Goal: Task Accomplishment & Management: Manage account settings

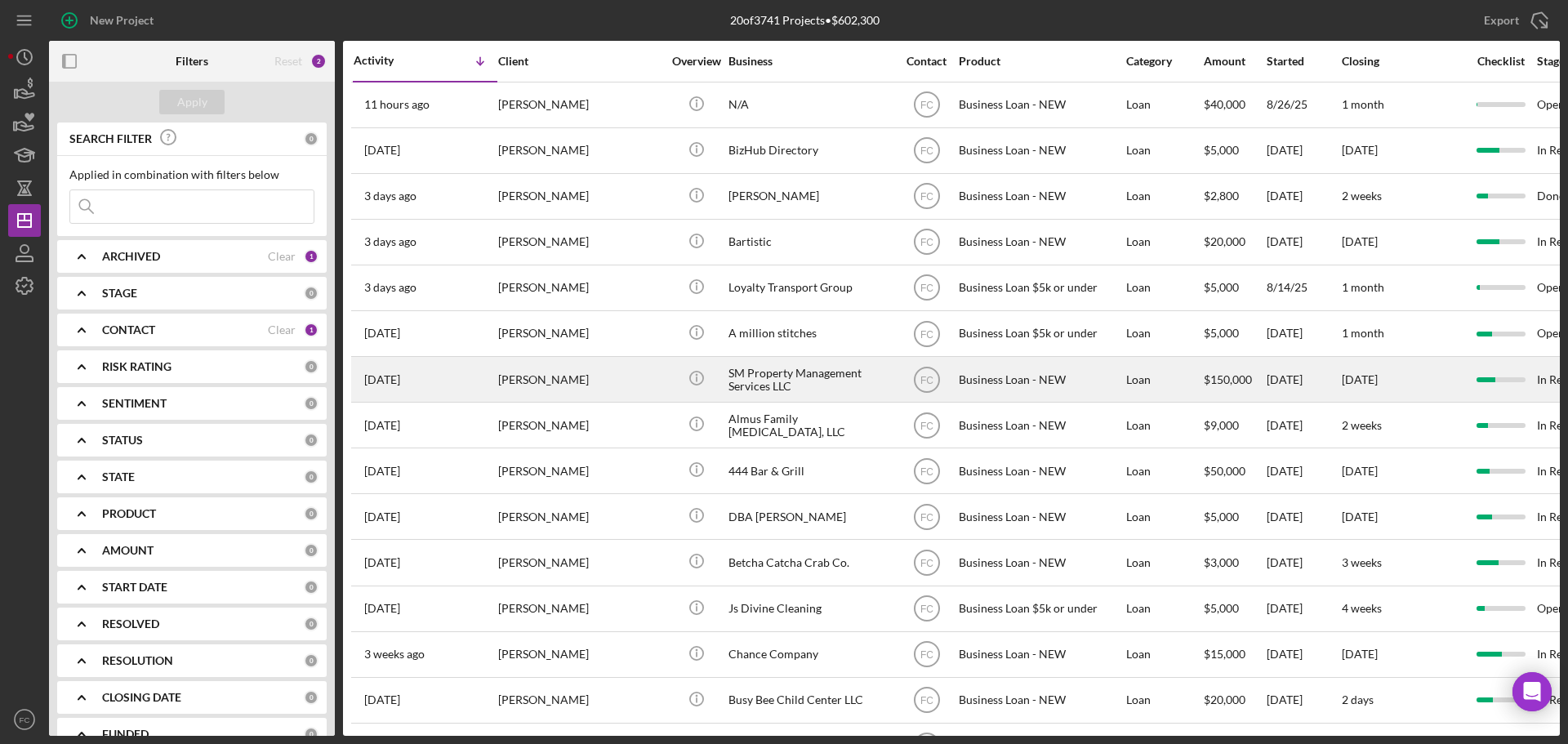
scroll to position [81, 0]
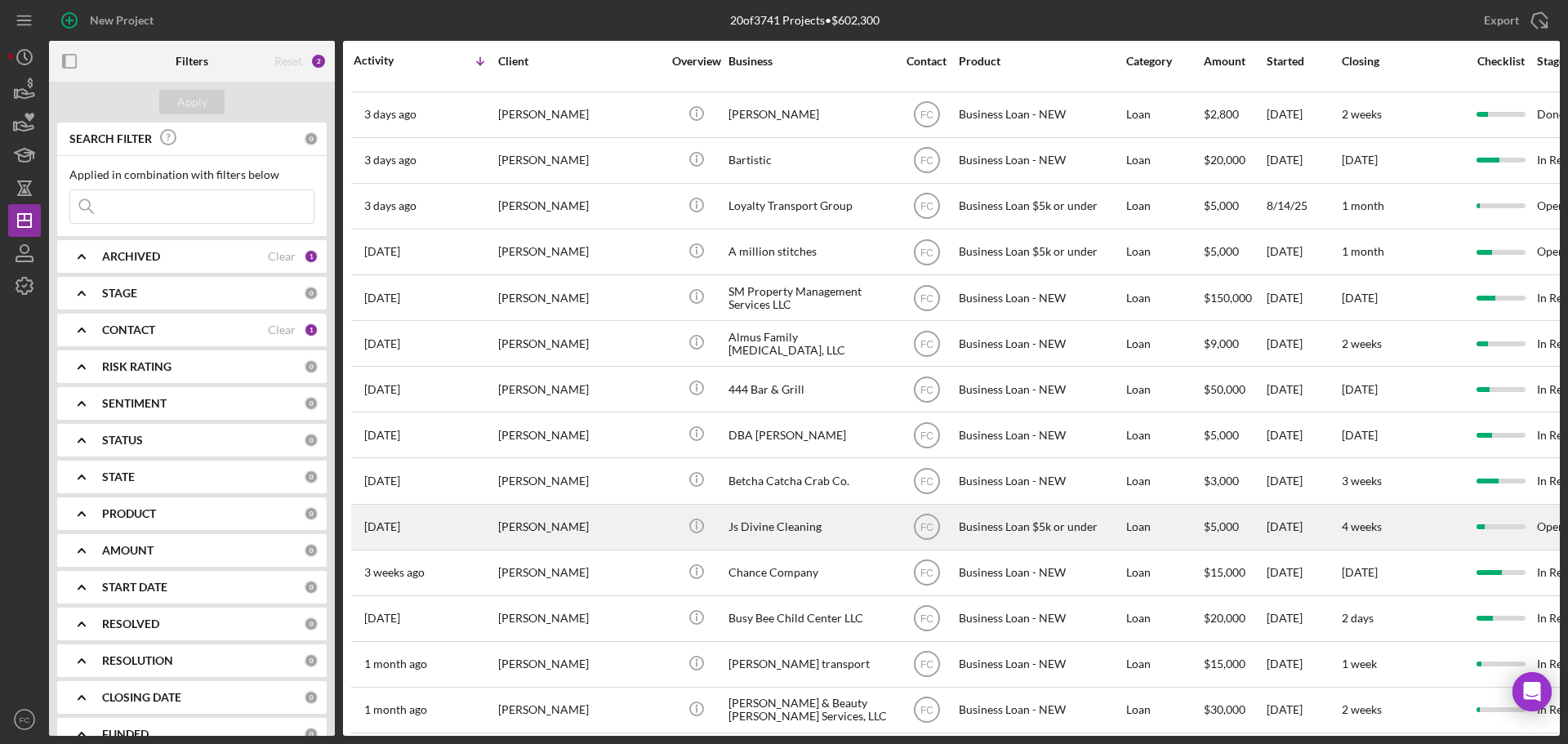
click at [584, 529] on div "[PERSON_NAME]" at bounding box center [580, 528] width 164 height 43
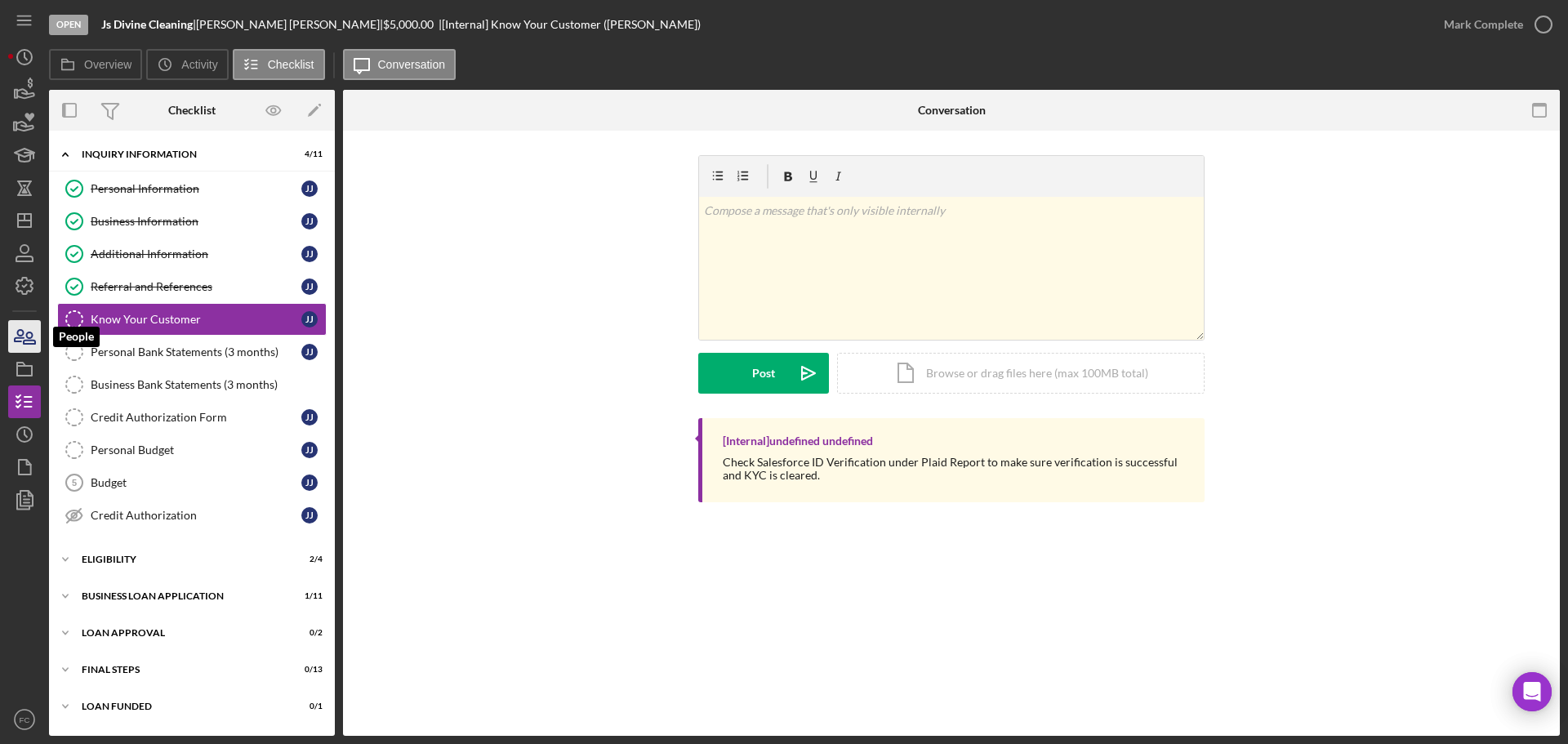
click at [24, 336] on icon "button" at bounding box center [24, 336] width 41 height 41
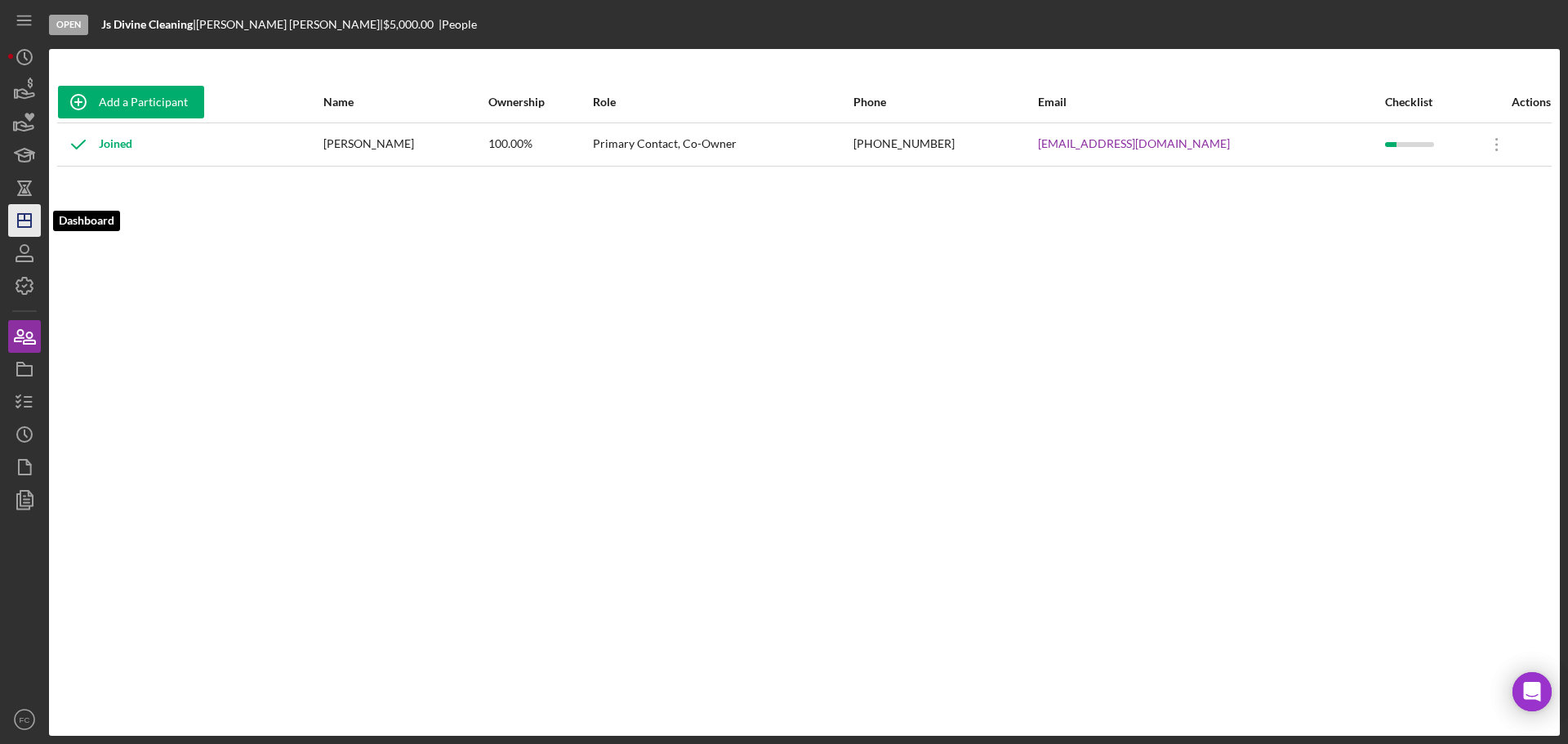
click at [20, 218] on icon "Icon/Dashboard" at bounding box center [24, 220] width 41 height 41
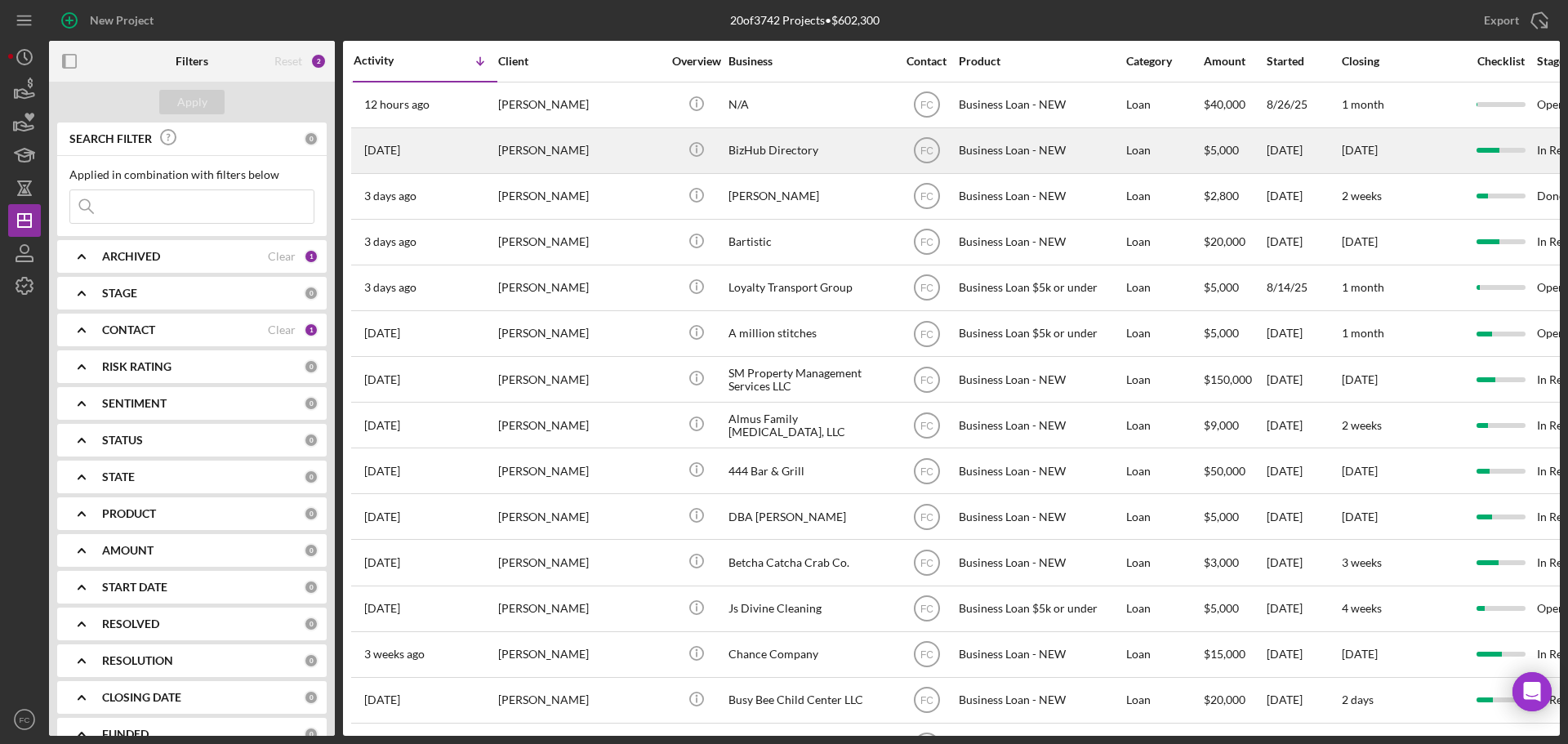
click at [602, 144] on div "[PERSON_NAME]" at bounding box center [580, 150] width 164 height 43
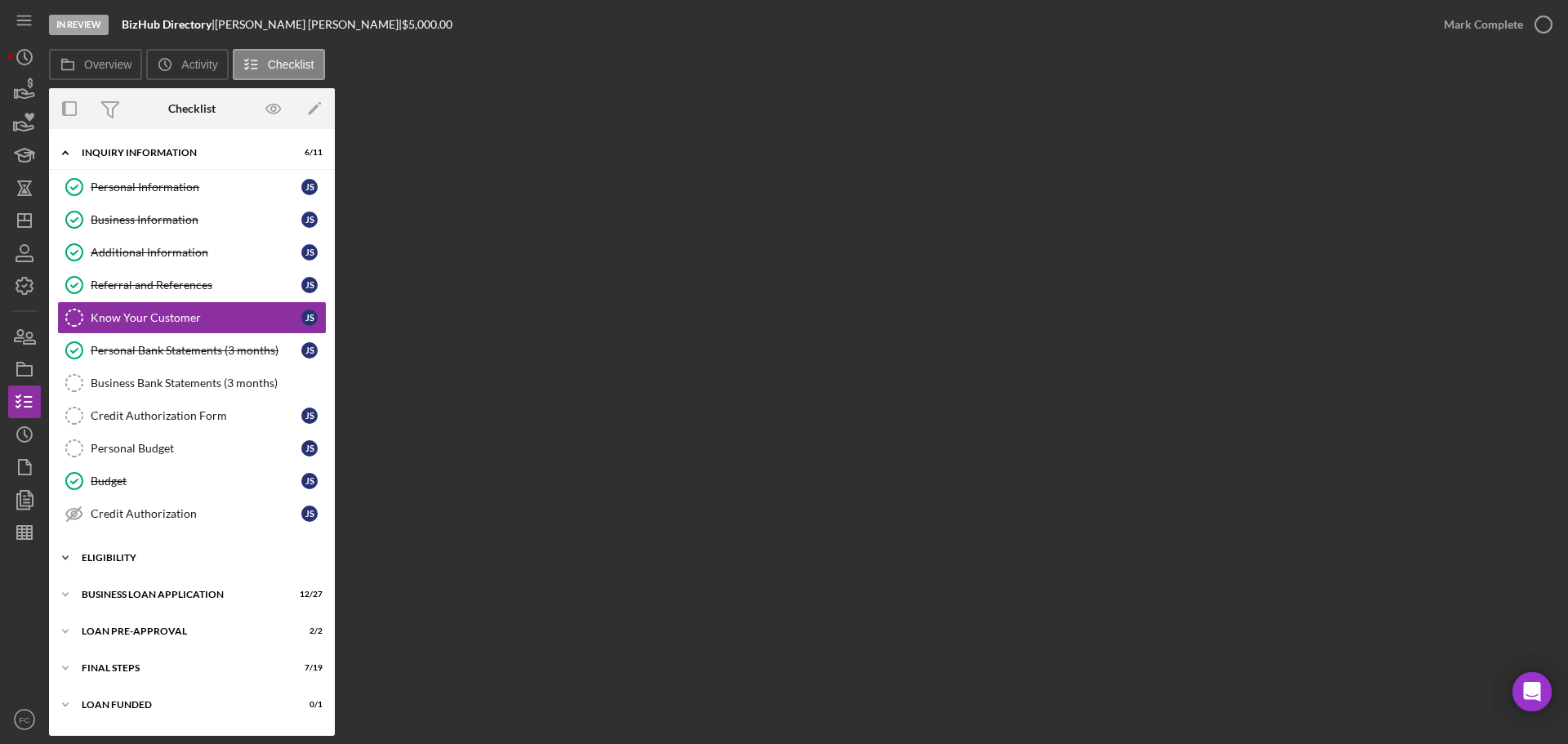
click at [135, 554] on div "ELIGIBILITY" at bounding box center [198, 558] width 233 height 9
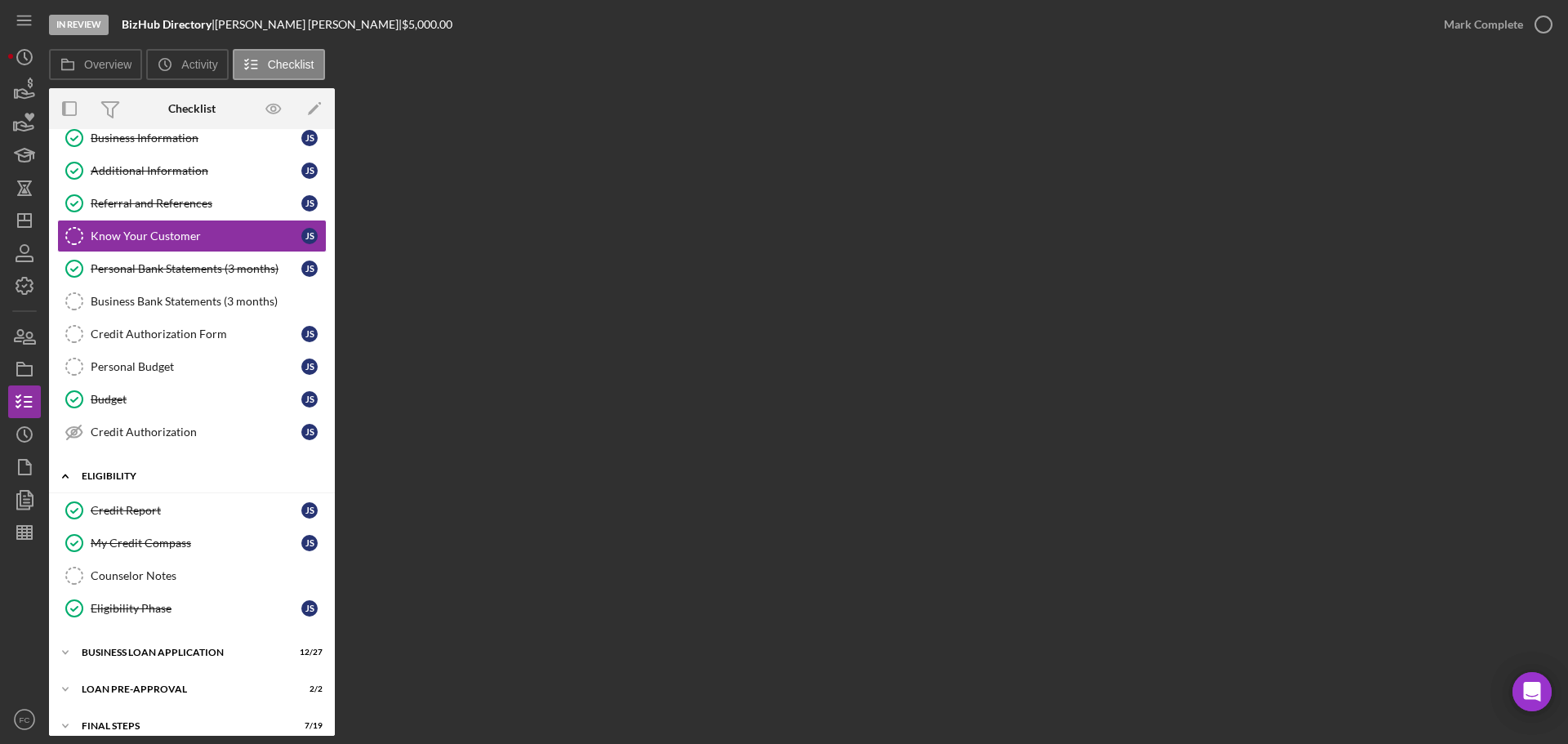
scroll to position [134, 0]
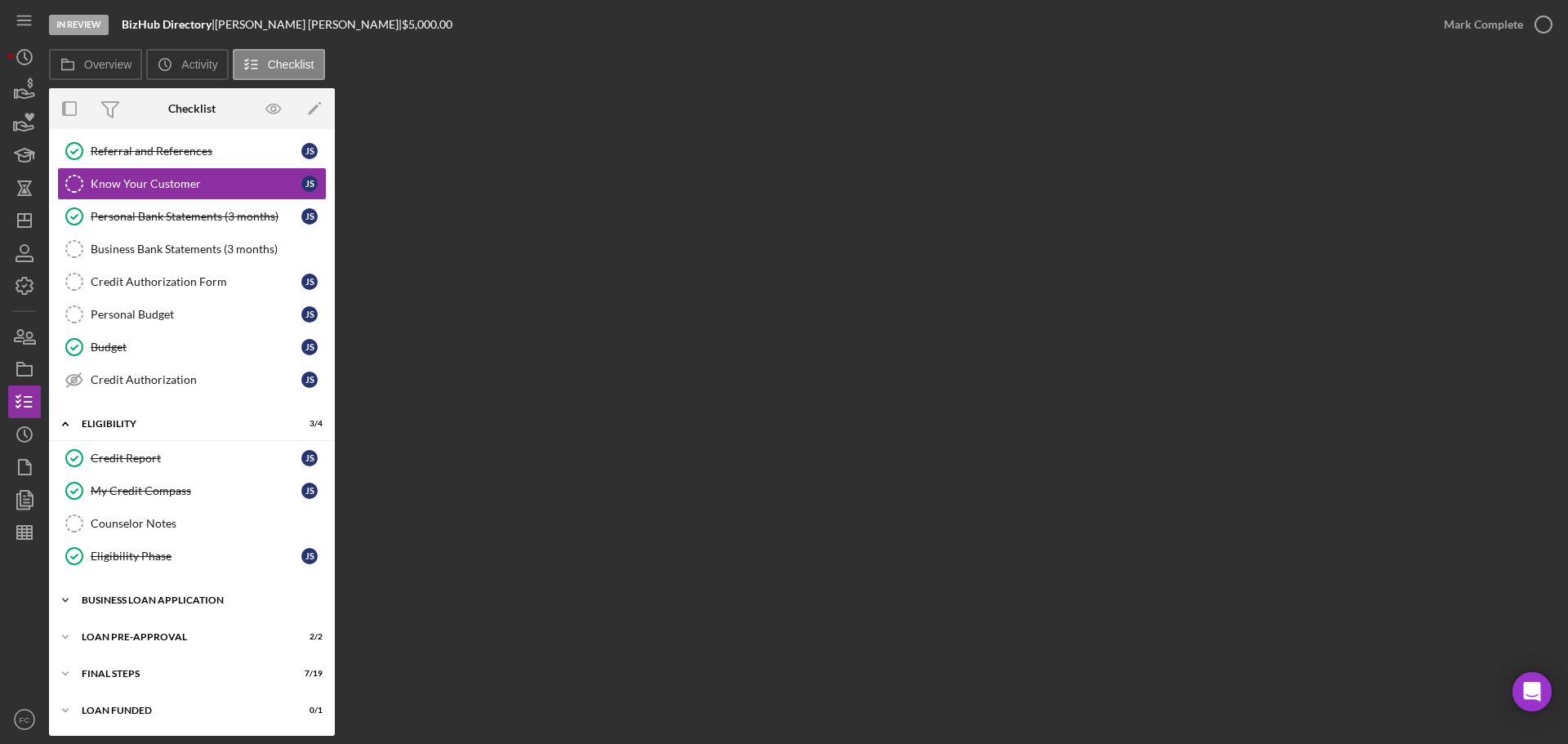
click at [86, 596] on div "BUSINESS LOAN APPLICATION" at bounding box center [198, 600] width 233 height 9
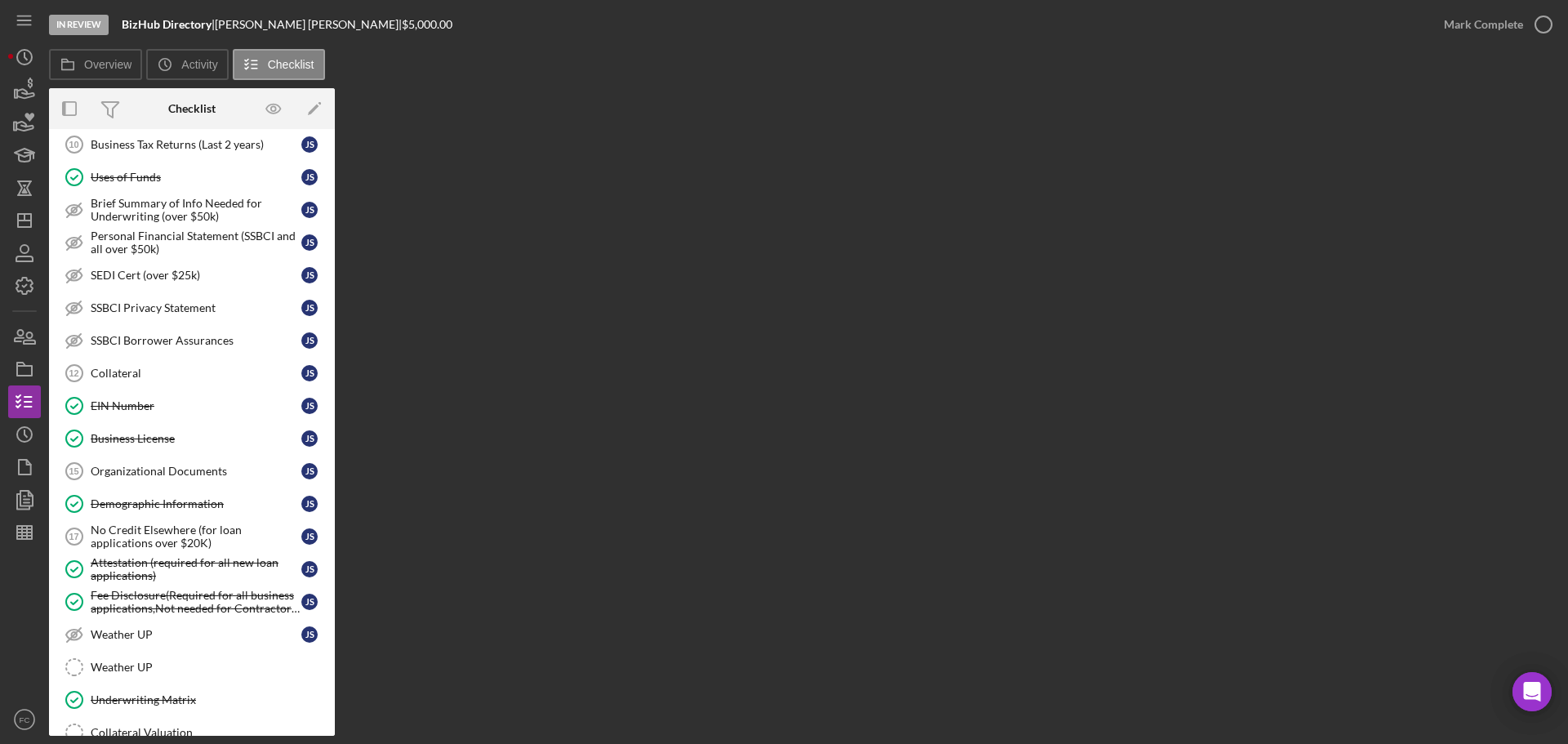
scroll to position [1025, 0]
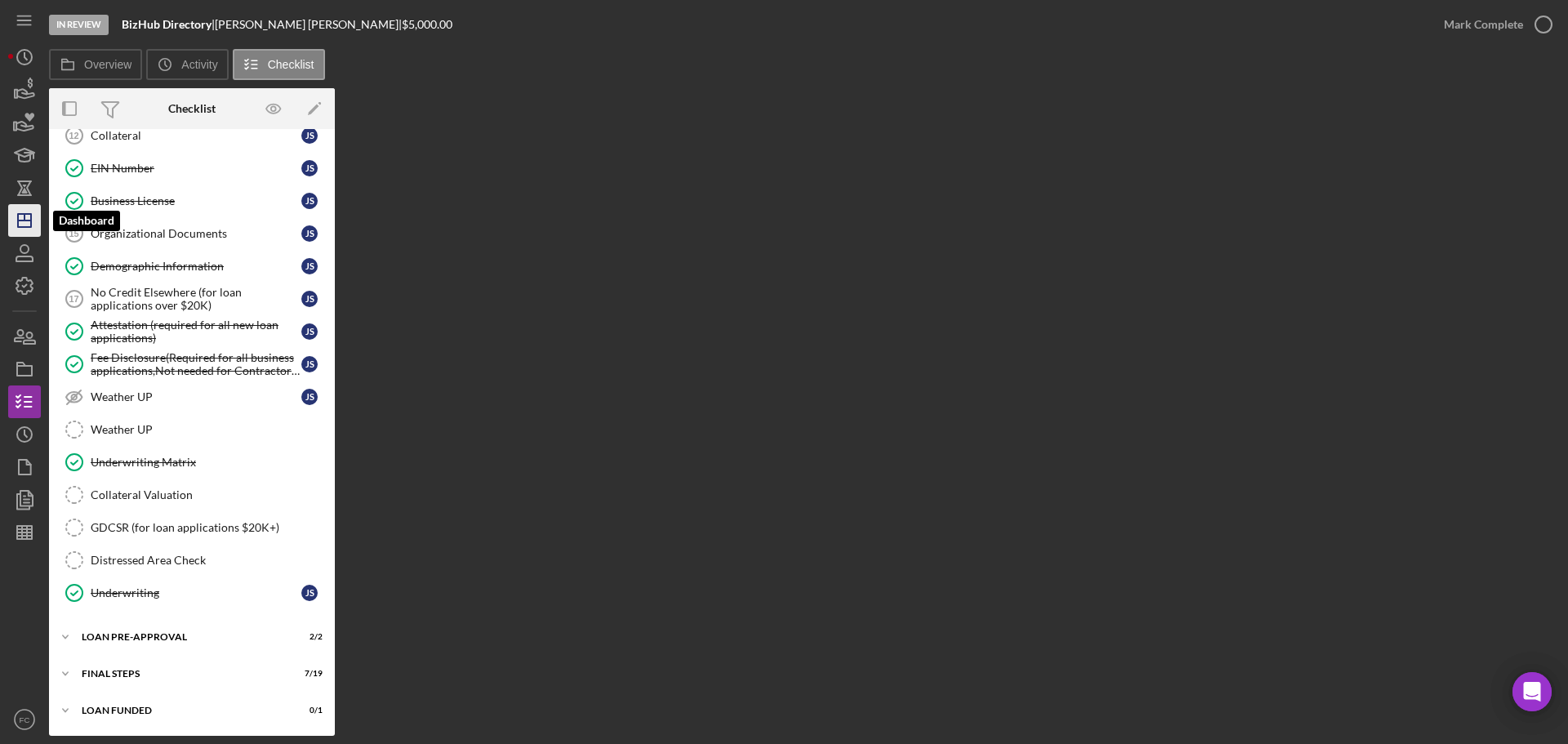
click at [28, 217] on icon "Icon/Dashboard" at bounding box center [24, 220] width 41 height 41
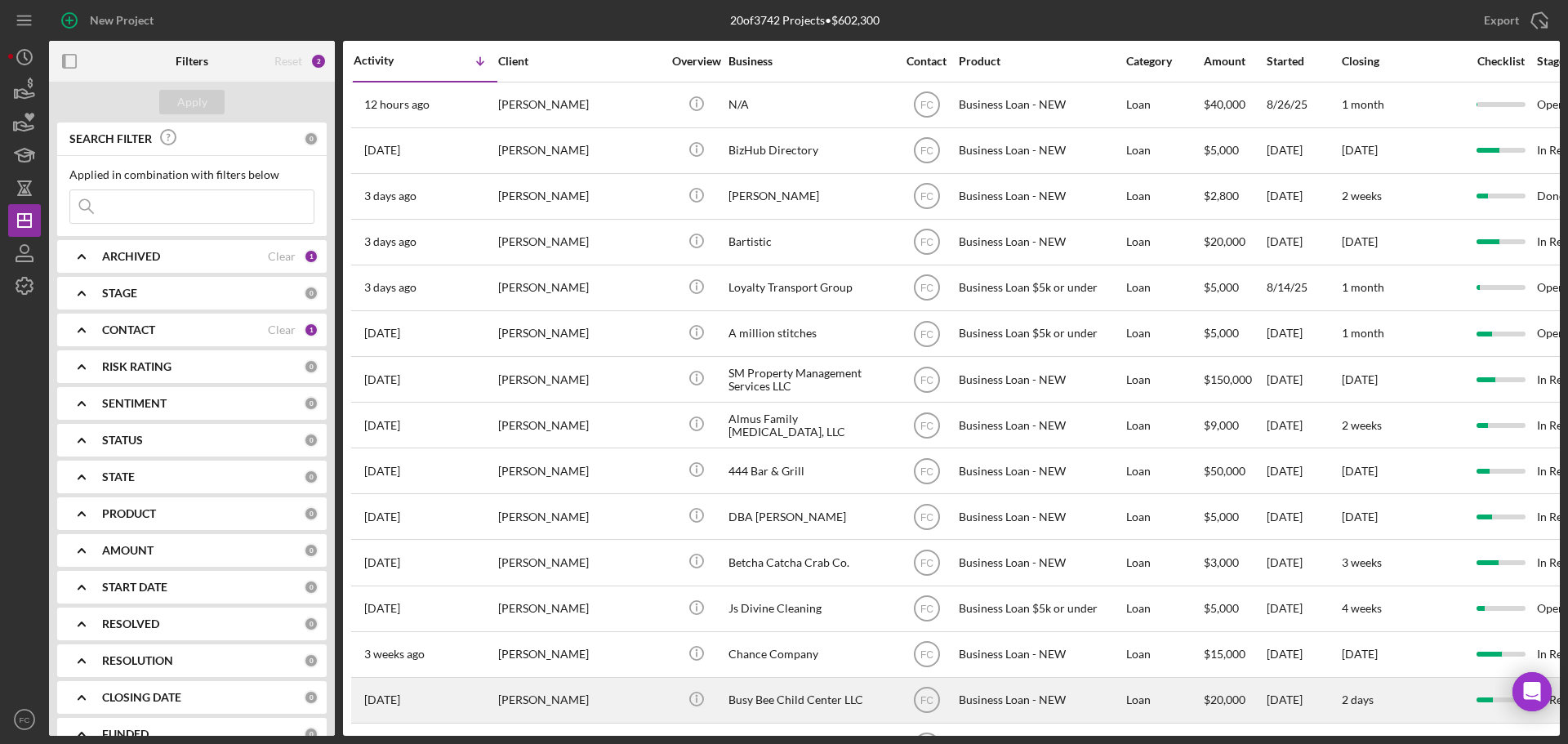
click at [1211, 719] on div "Activity Icon/Table Sort Arrow Client Overview Business Contact Product Categor…" at bounding box center [951, 388] width 1217 height 695
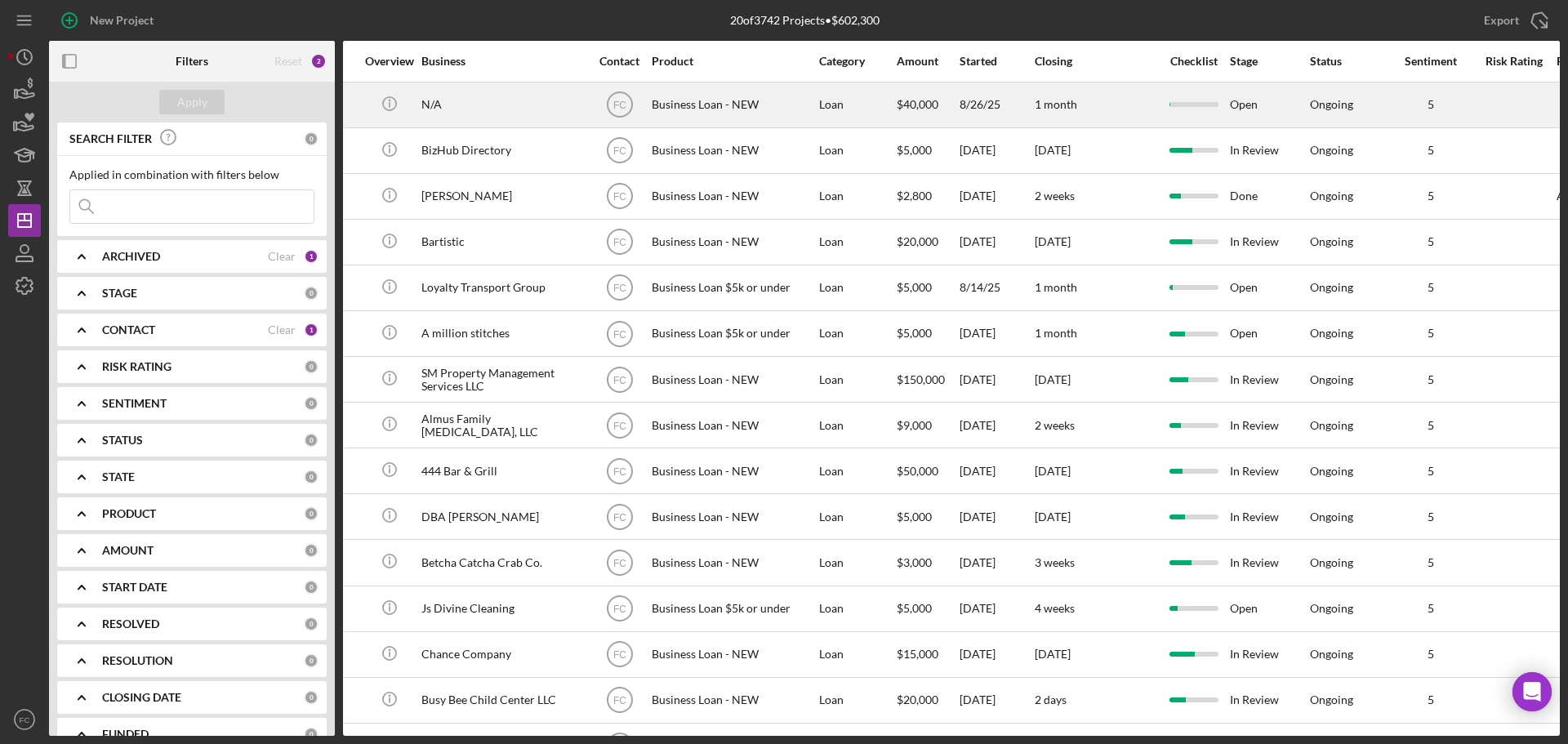
click at [1256, 100] on div "Open" at bounding box center [1269, 105] width 78 height 43
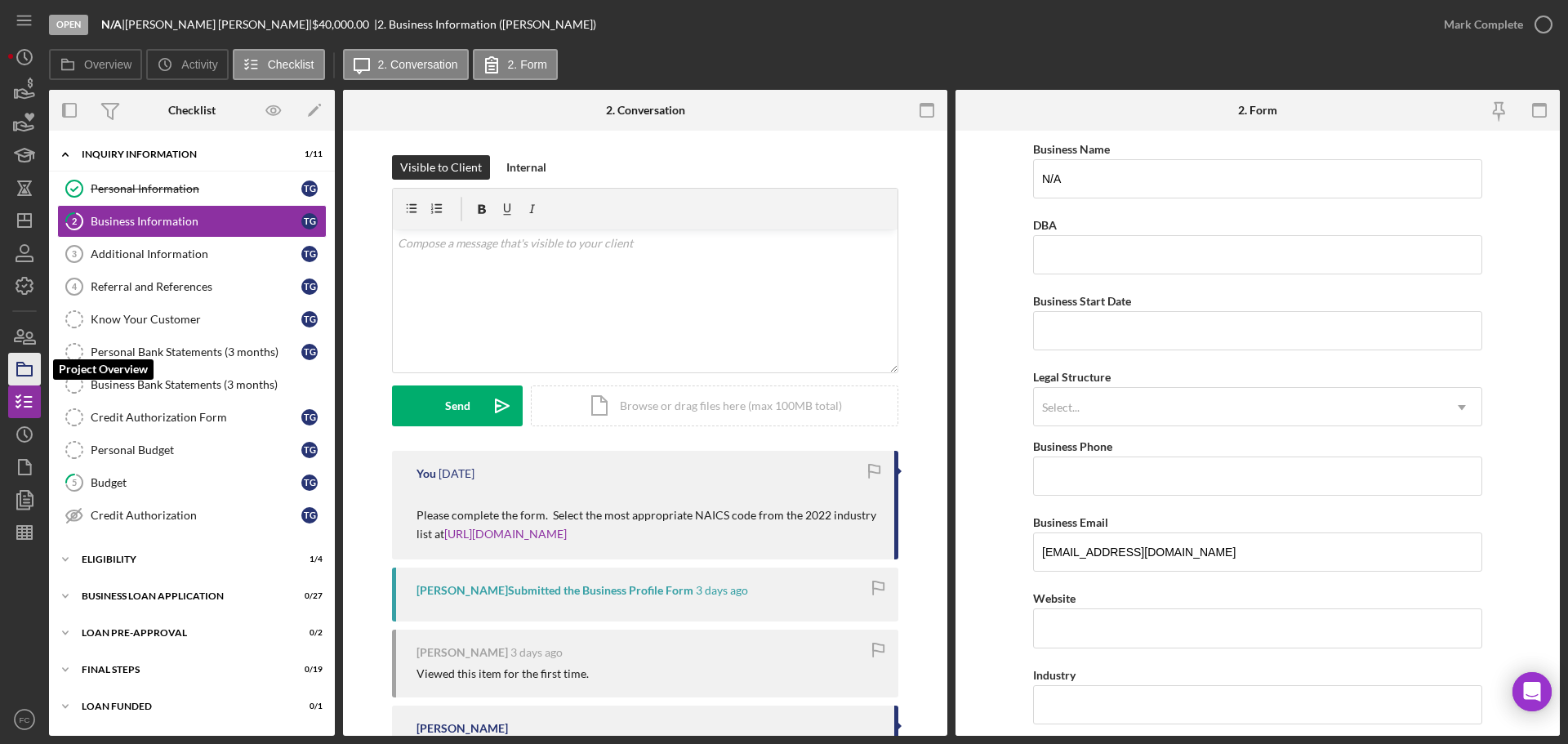
click at [27, 375] on rect "button" at bounding box center [25, 371] width 15 height 9
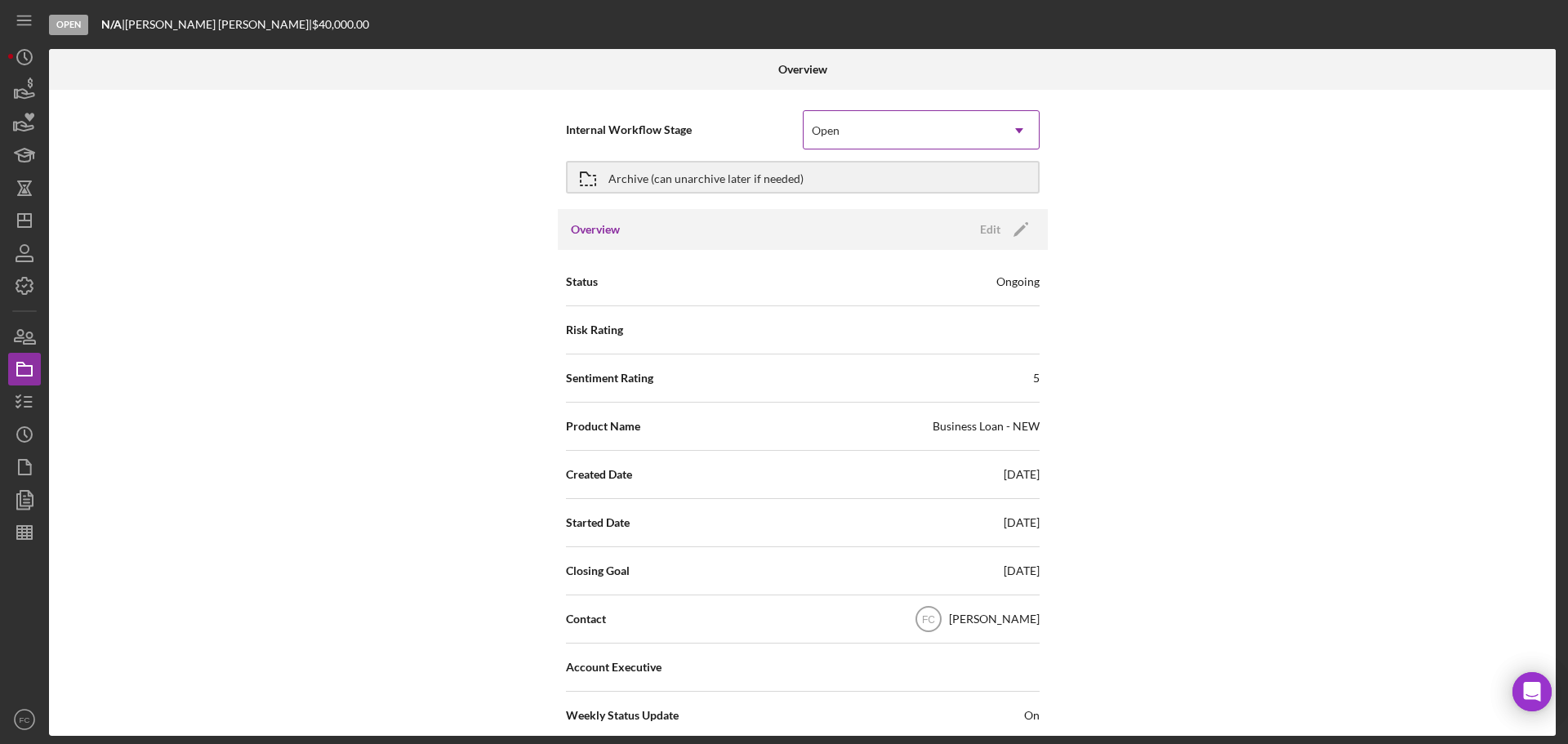
click at [824, 131] on div "Open" at bounding box center [825, 130] width 27 height 13
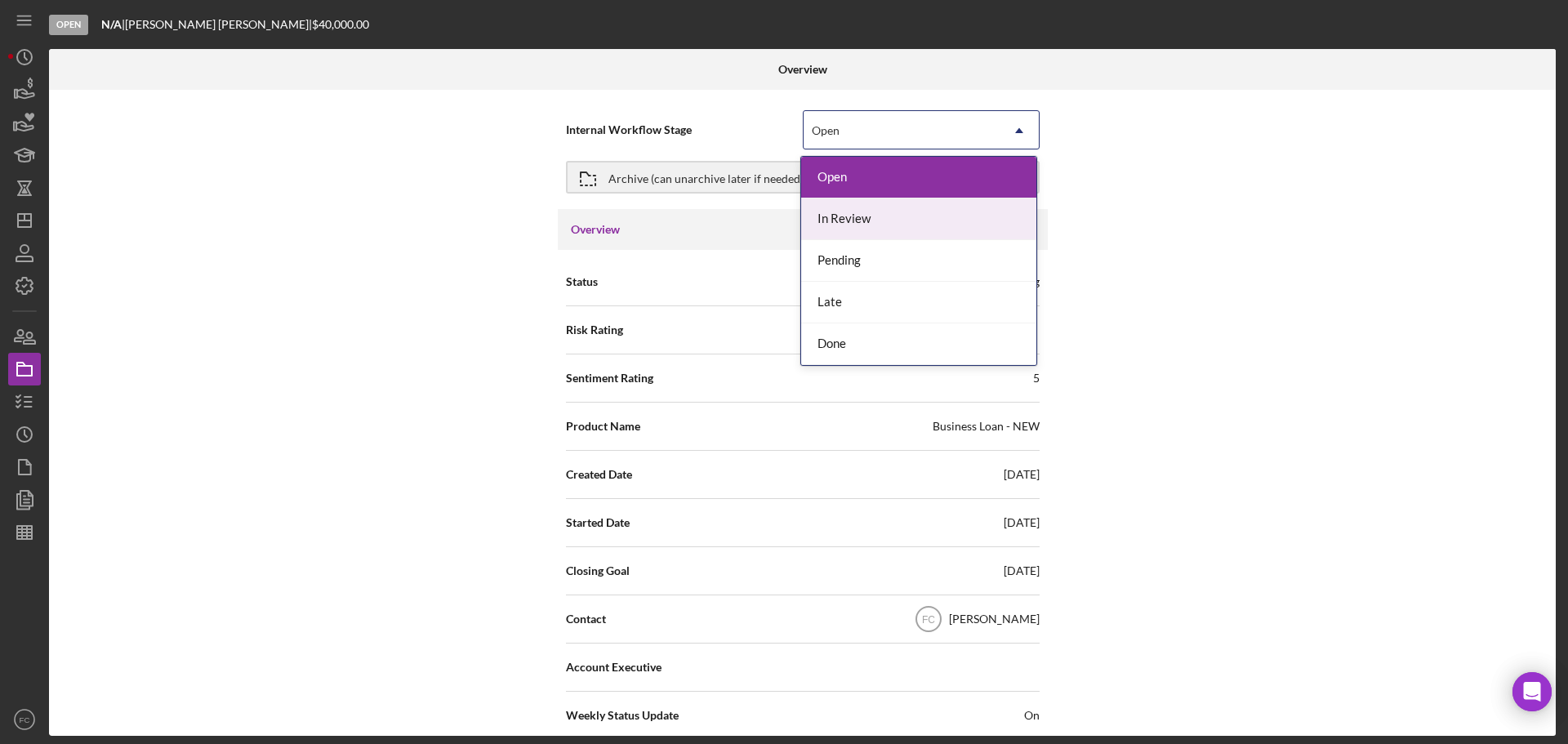
click at [837, 219] on div "In Review" at bounding box center [918, 219] width 235 height 42
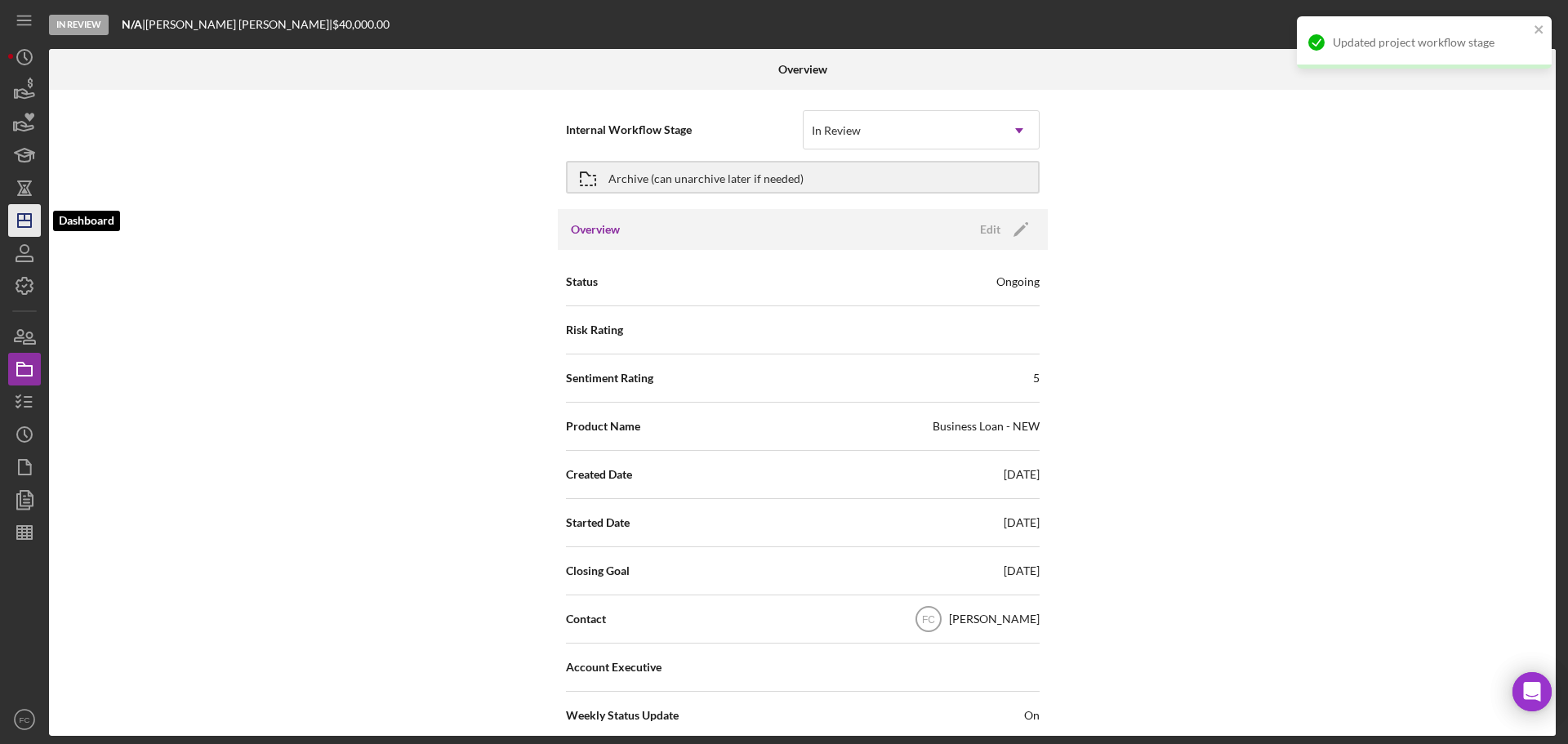
click at [27, 216] on icon "Icon/Dashboard" at bounding box center [24, 220] width 41 height 41
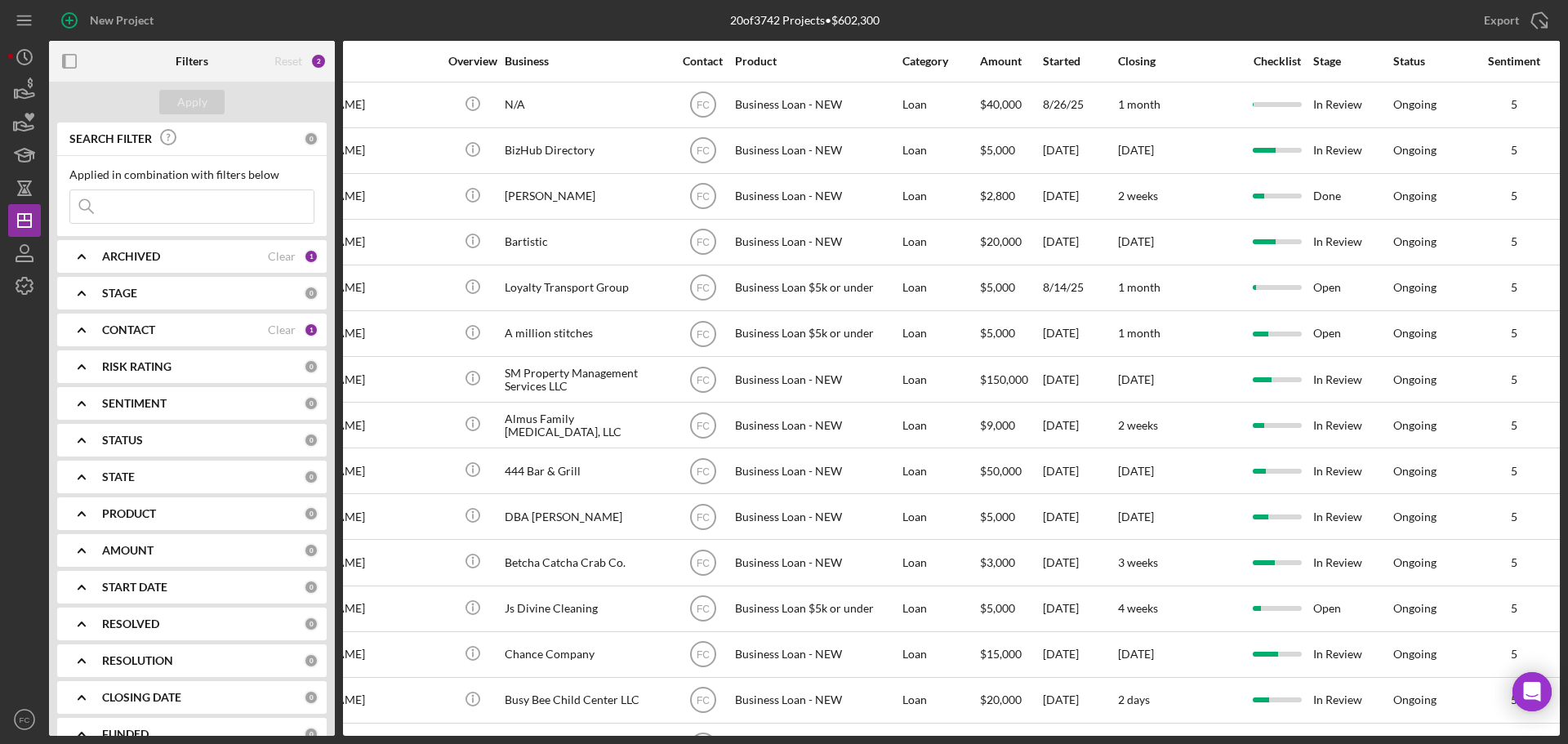
scroll to position [0, 227]
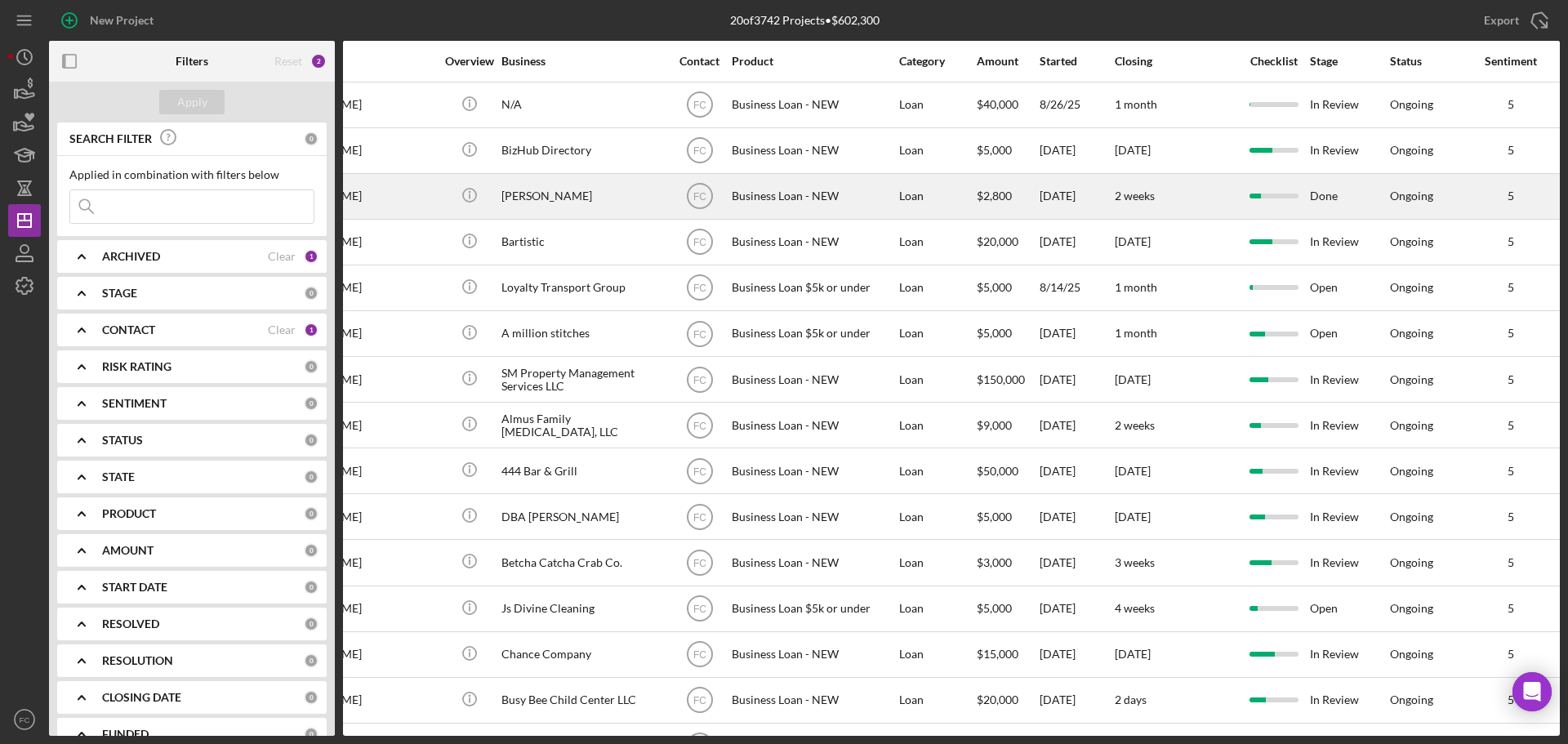
click at [1334, 197] on div "Done" at bounding box center [1349, 197] width 78 height 43
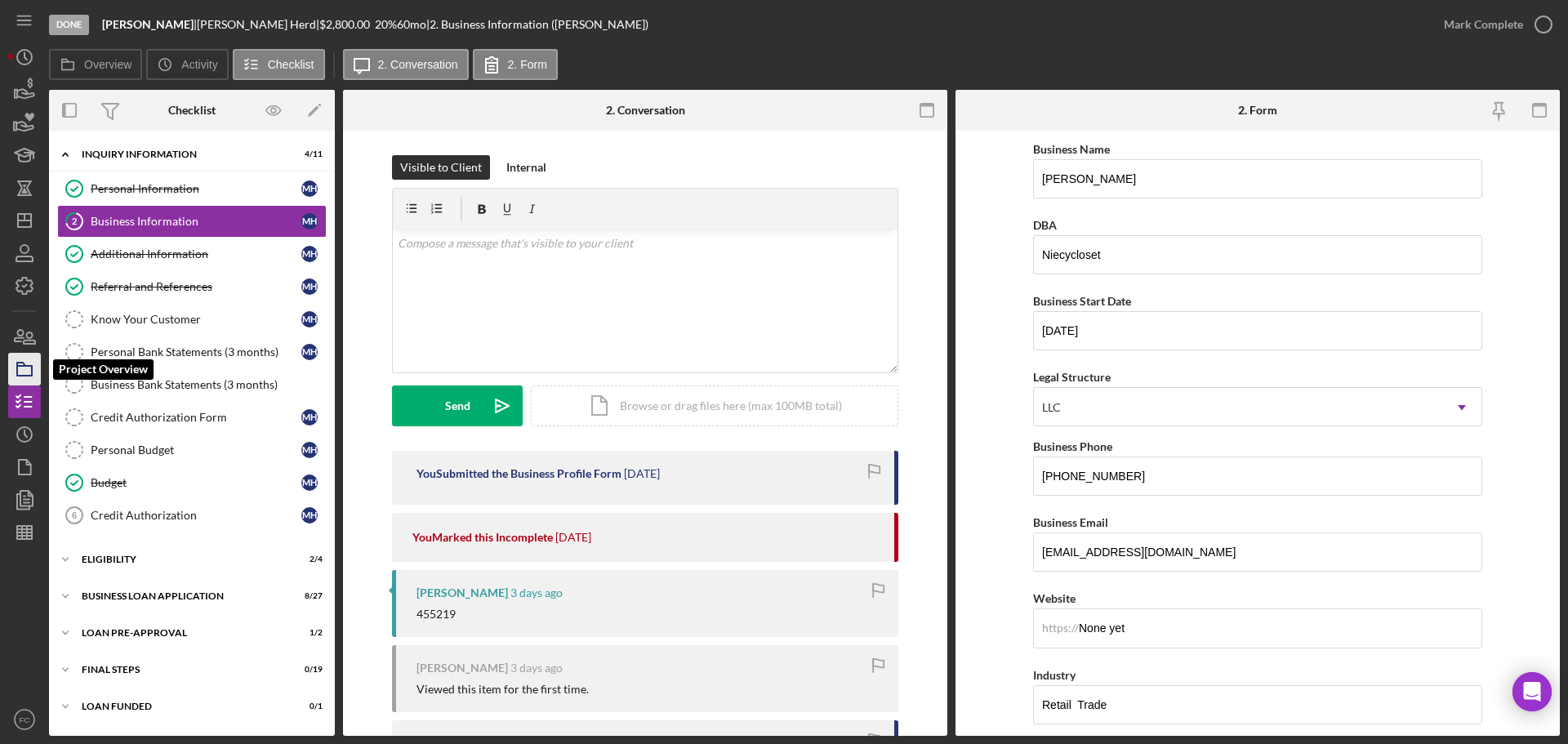
click at [26, 368] on icon "button" at bounding box center [24, 369] width 41 height 41
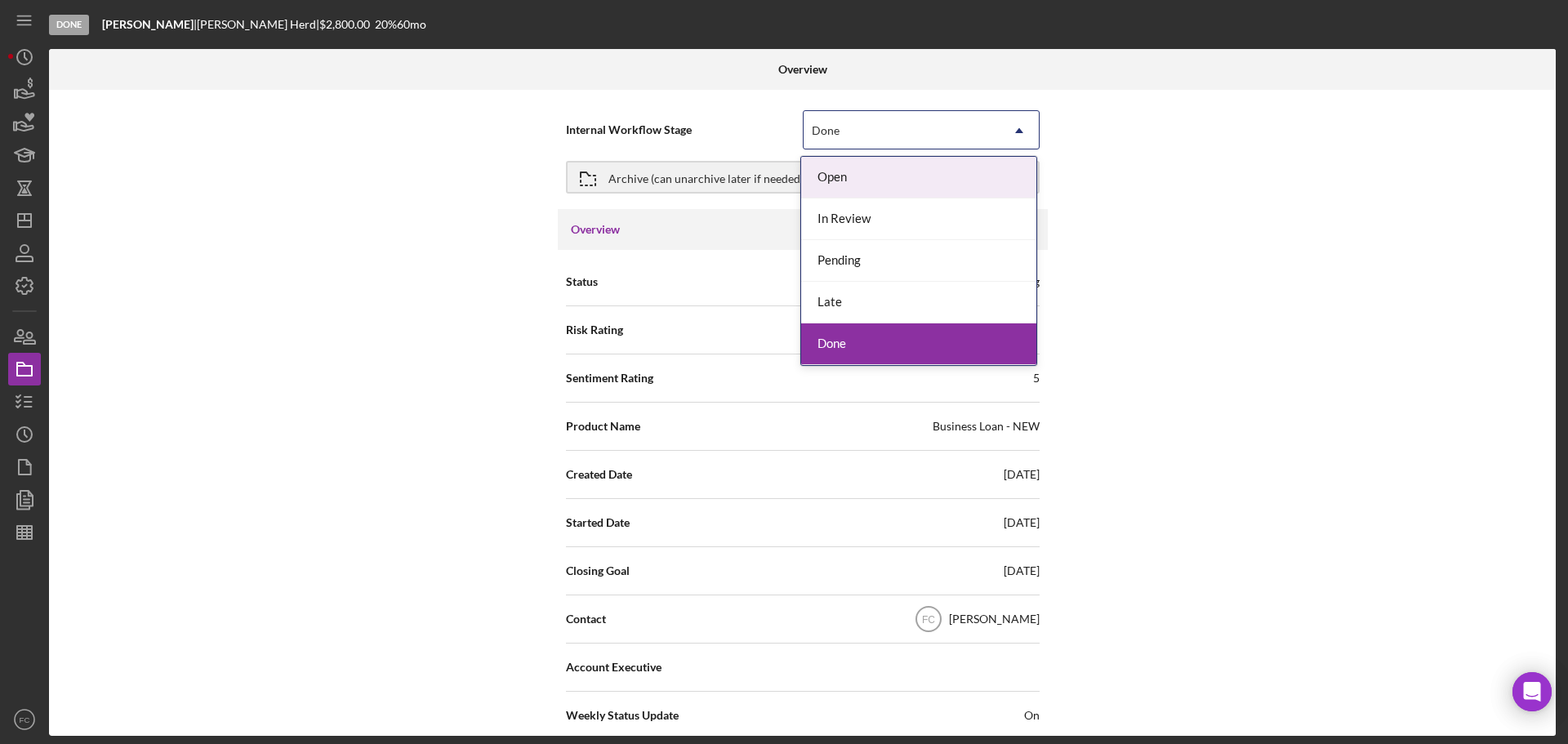
click at [867, 123] on div "Done" at bounding box center [901, 130] width 196 height 38
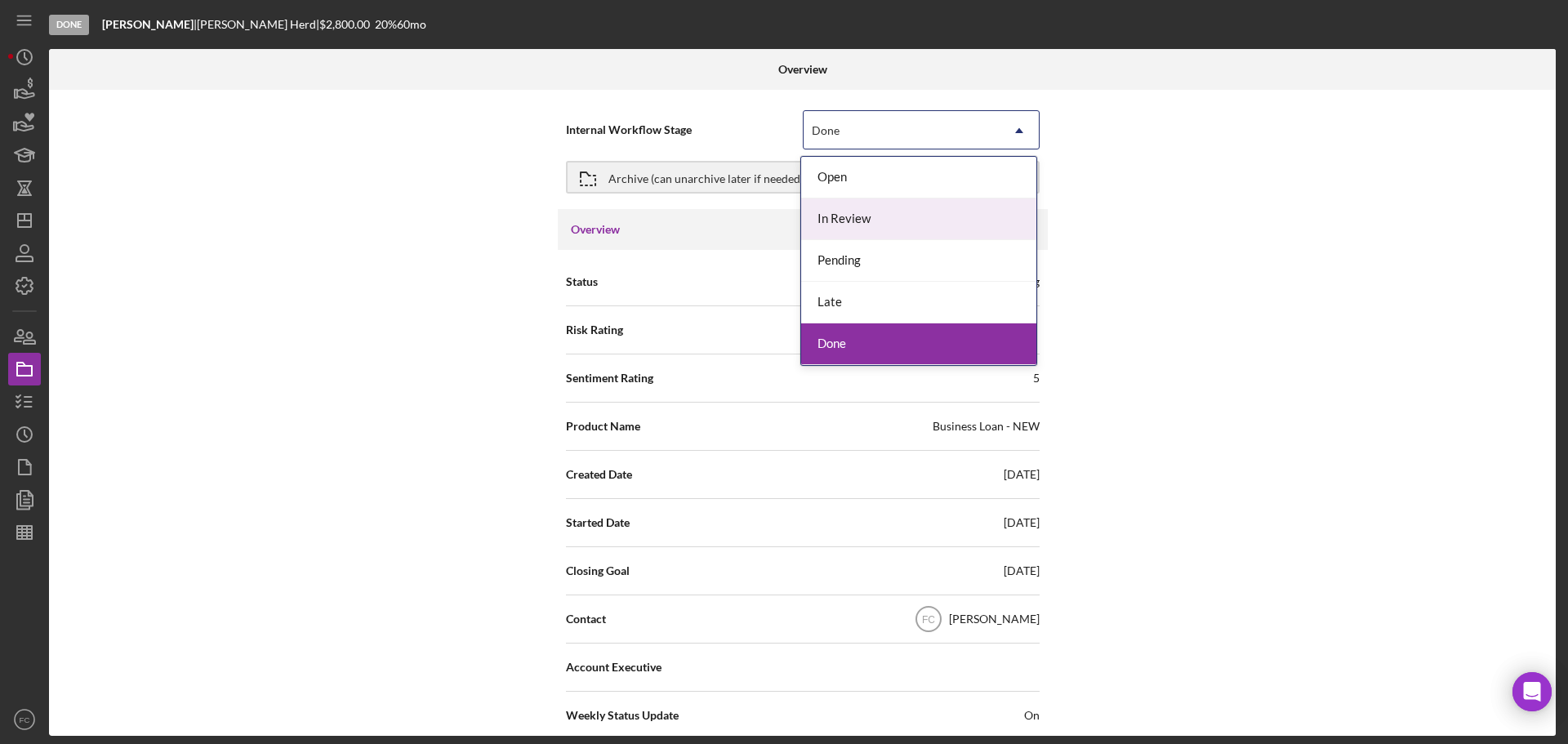
click at [838, 223] on div "In Review" at bounding box center [918, 219] width 235 height 42
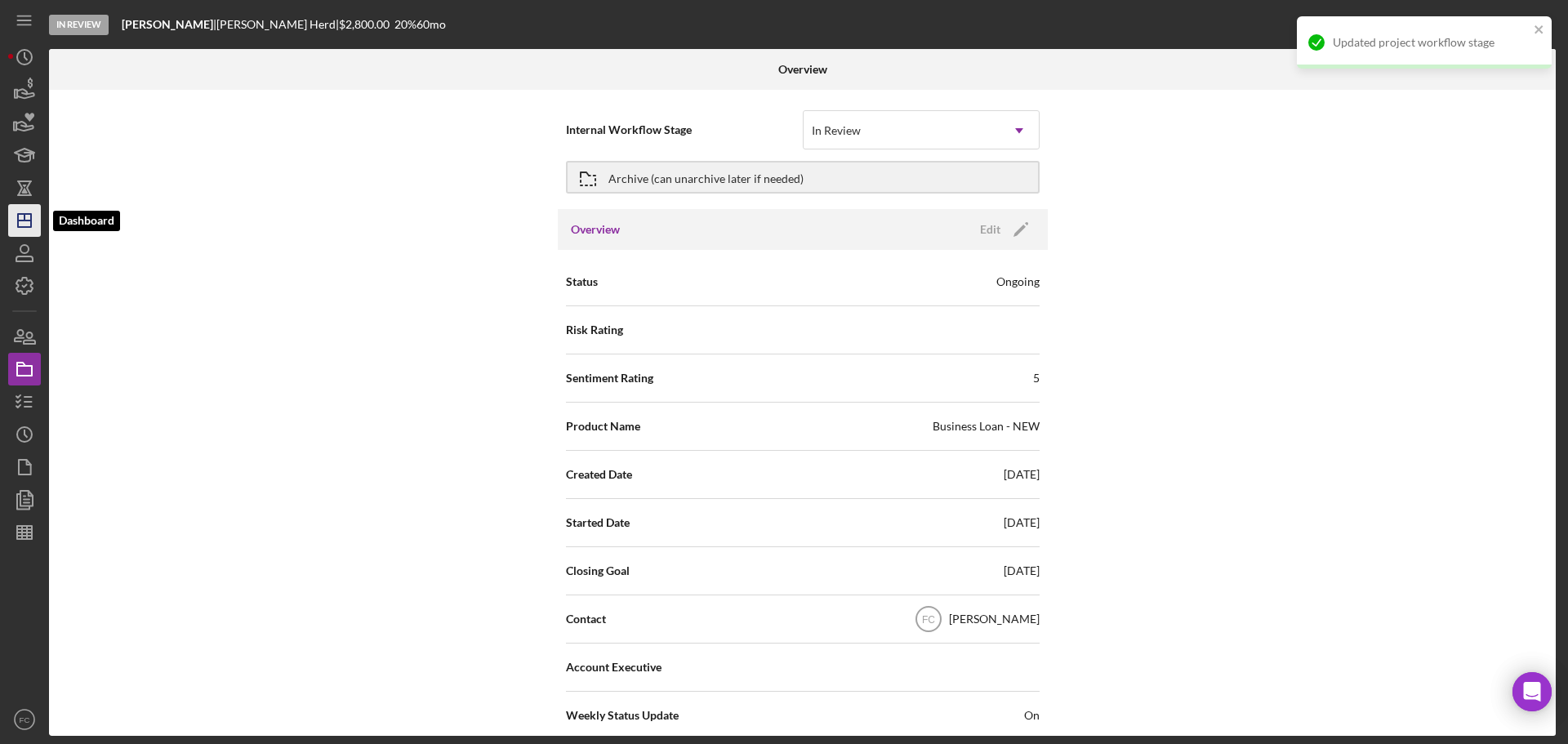
click at [20, 223] on icon "Icon/Dashboard" at bounding box center [24, 220] width 41 height 41
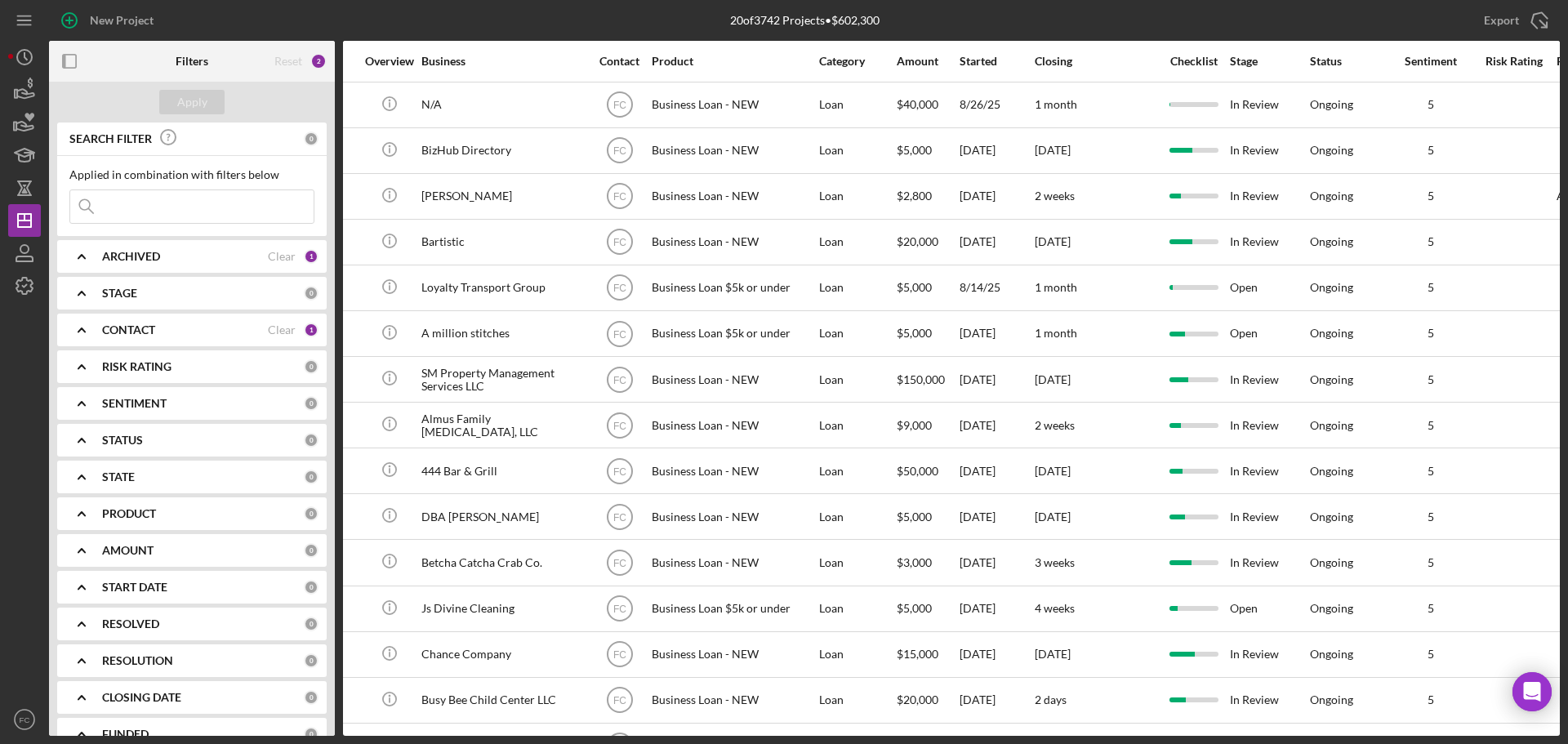
scroll to position [0, 316]
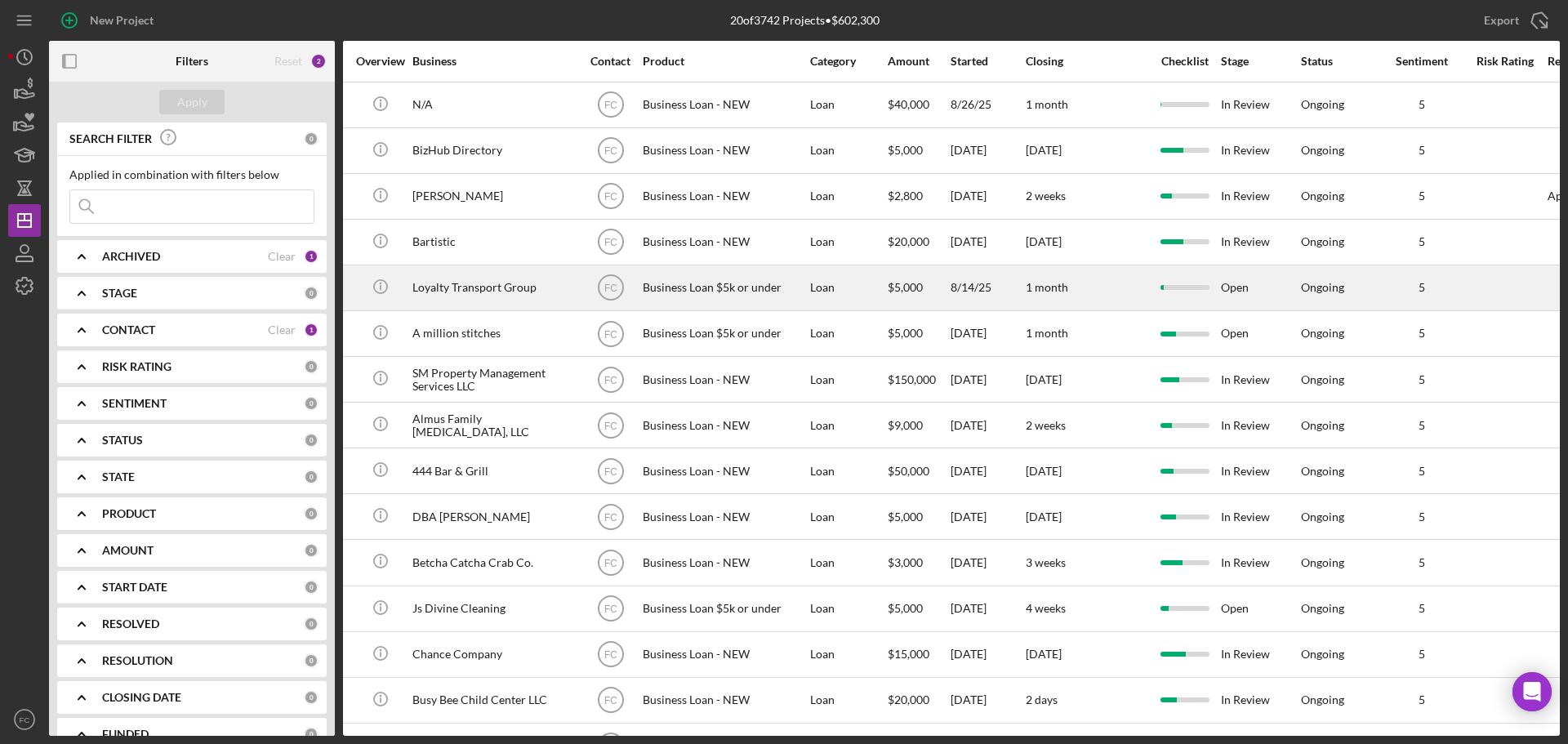
click at [1227, 285] on div "Open" at bounding box center [1260, 288] width 78 height 43
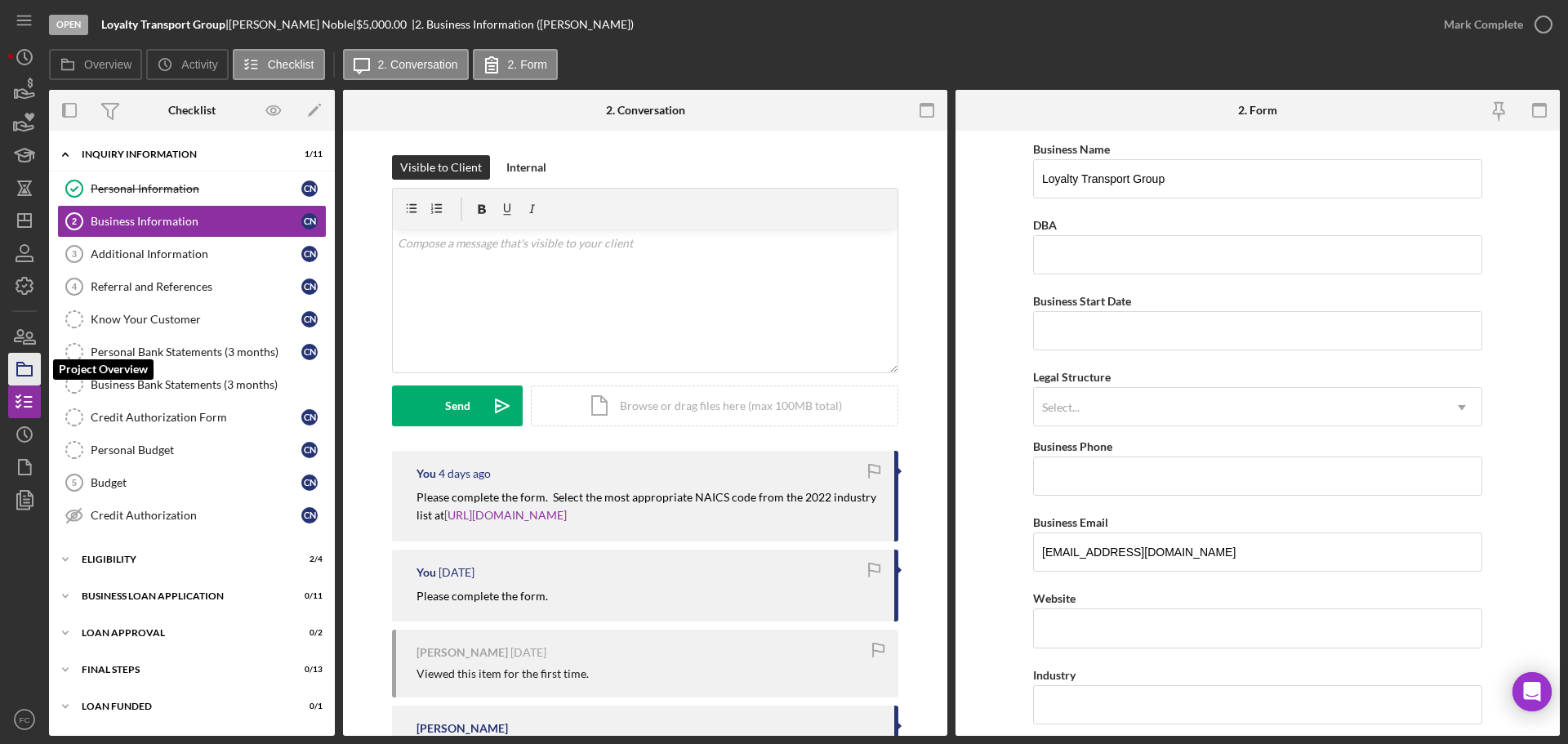
click at [21, 368] on icon "button" at bounding box center [24, 369] width 41 height 41
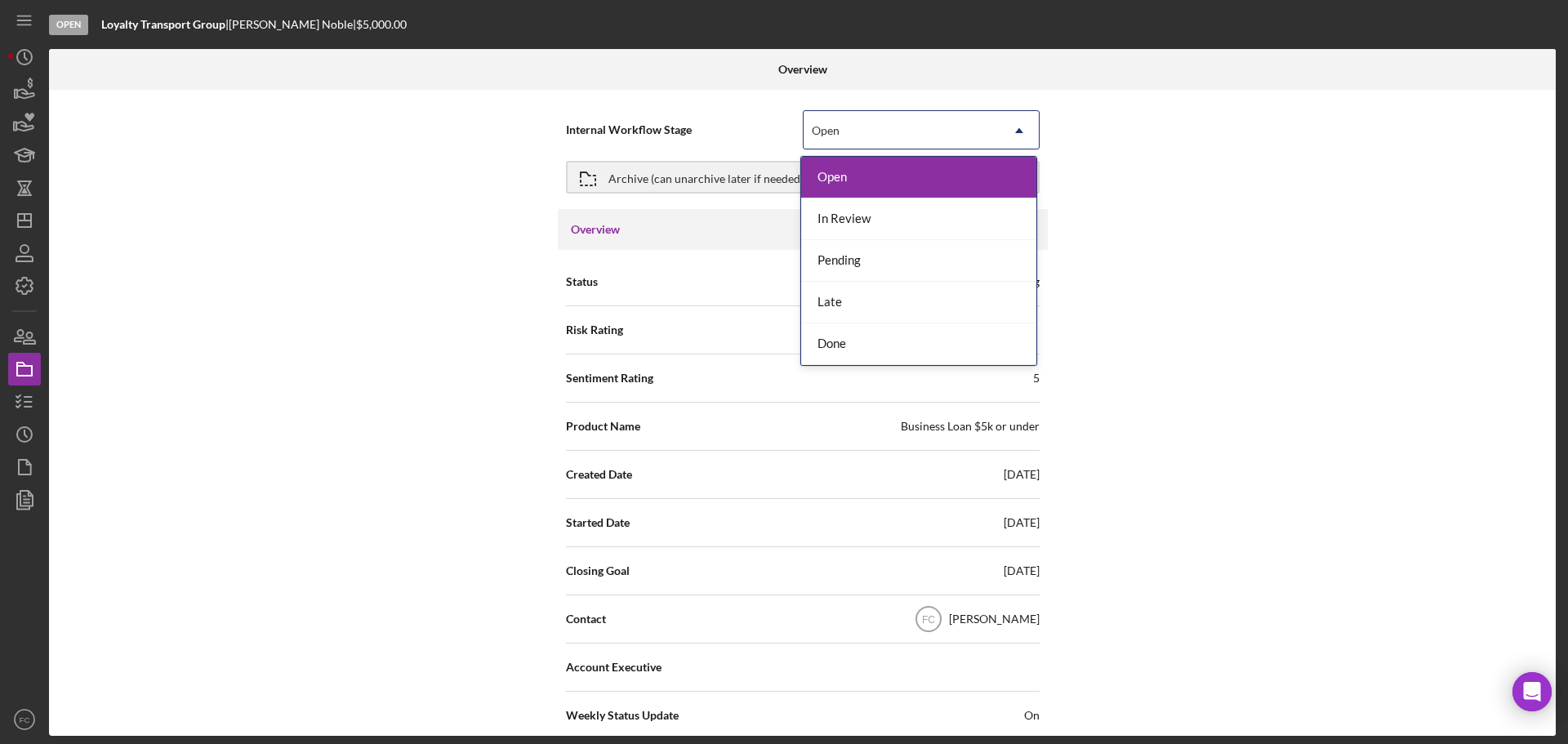
click at [822, 128] on div "Open" at bounding box center [825, 130] width 27 height 13
click at [827, 216] on div "In Review" at bounding box center [918, 219] width 235 height 42
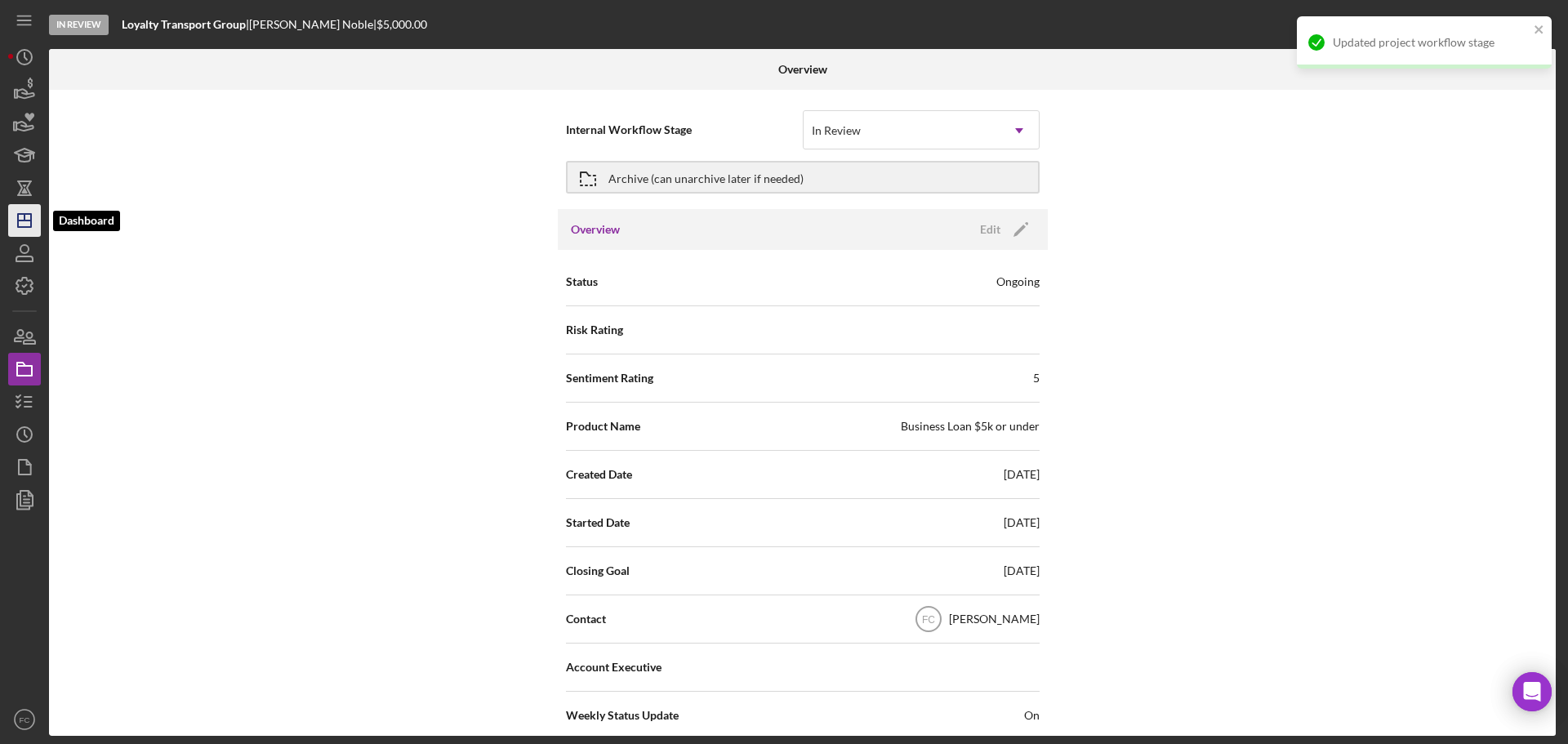
click at [26, 209] on icon "Icon/Dashboard" at bounding box center [24, 220] width 41 height 41
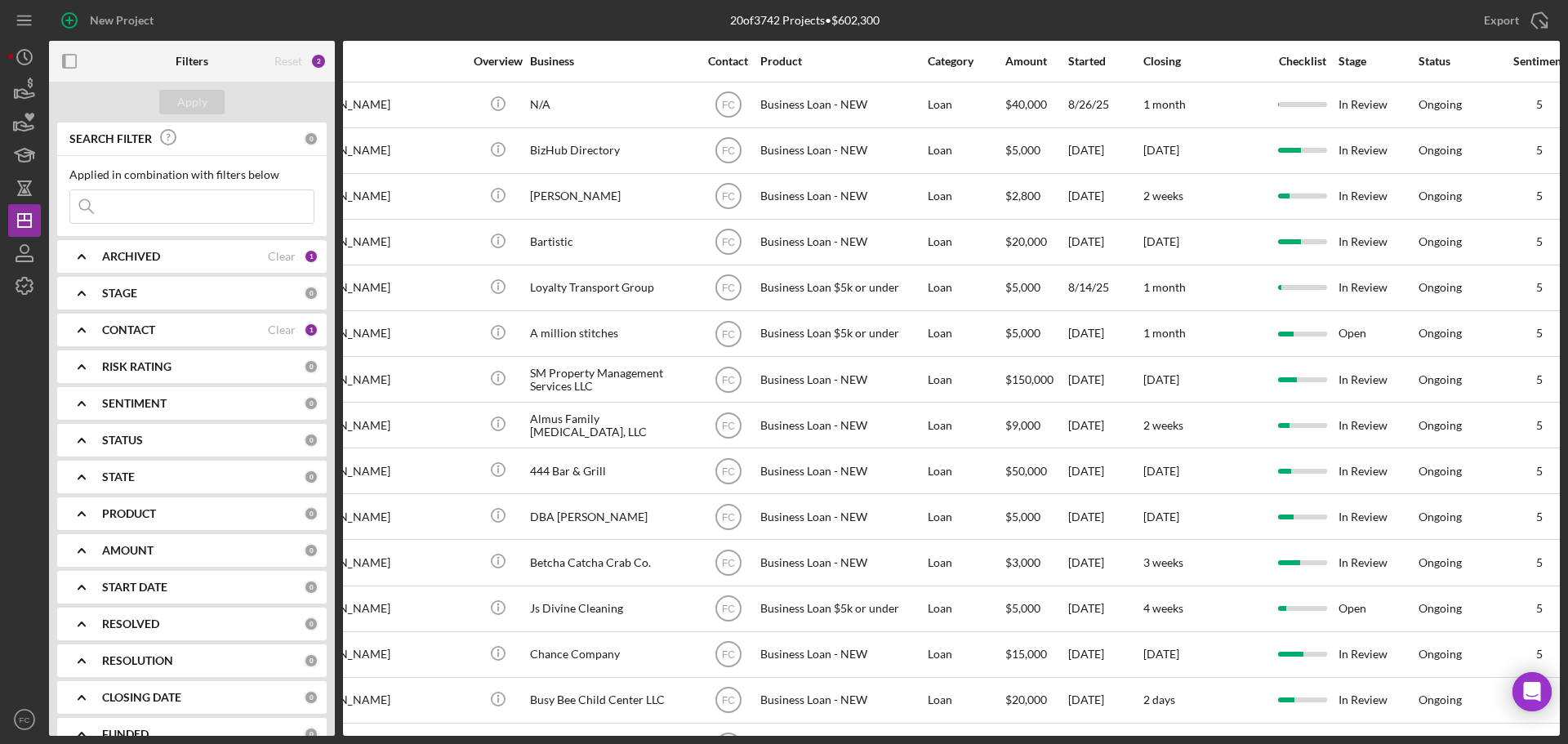
scroll to position [0, 202]
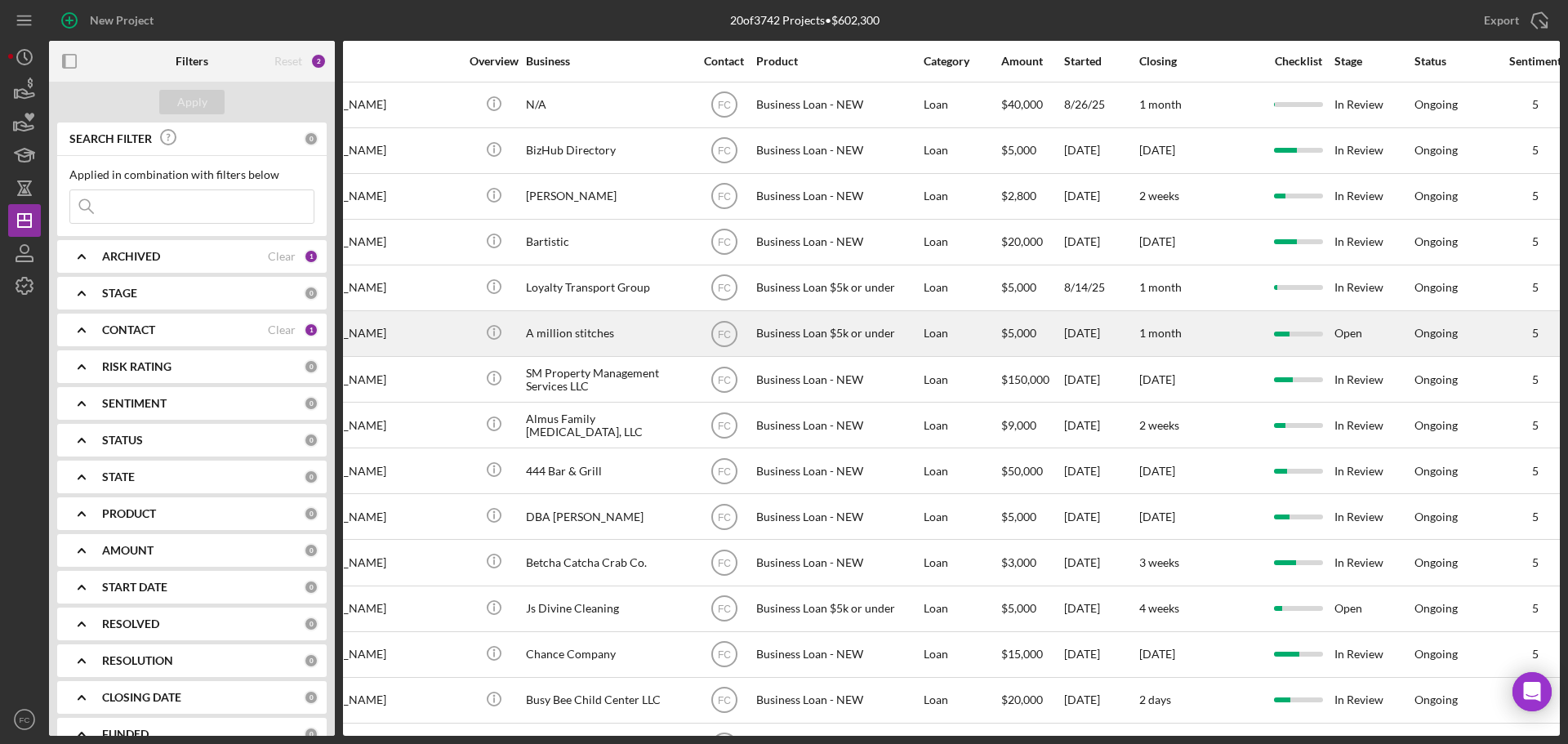
click at [1350, 326] on div "Open" at bounding box center [1373, 334] width 78 height 43
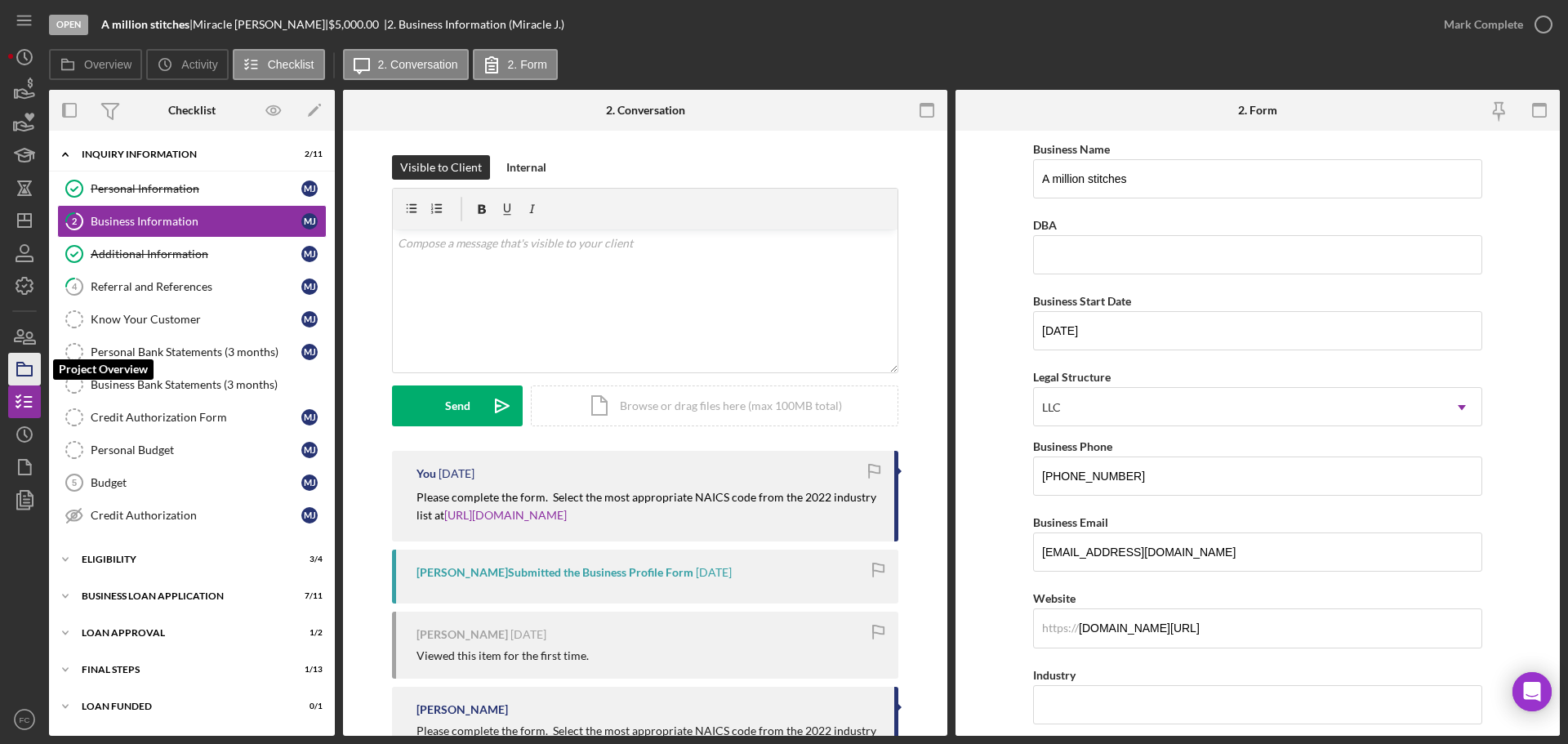
click at [21, 369] on icon "button" at bounding box center [24, 369] width 41 height 41
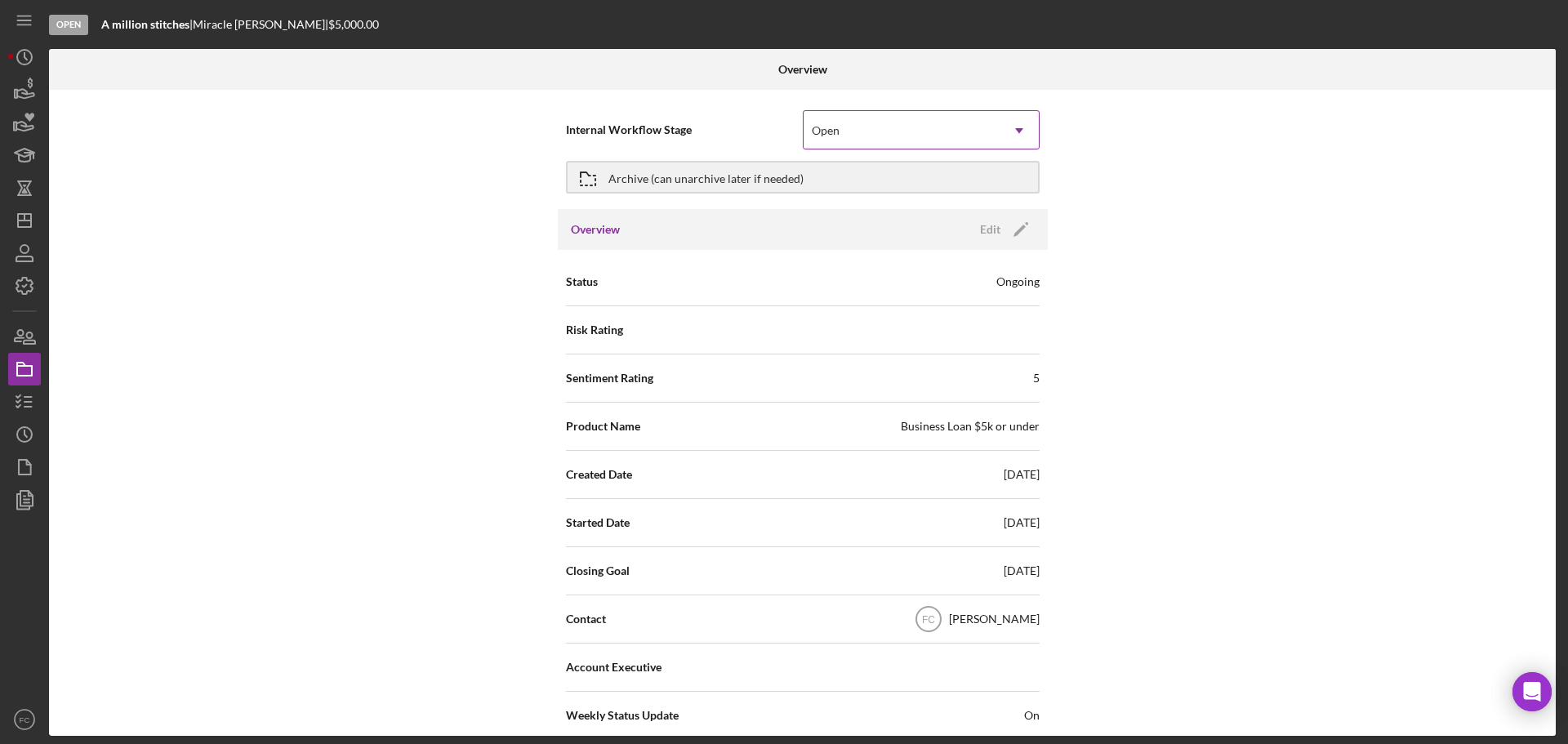
click at [841, 130] on div "Open" at bounding box center [901, 130] width 196 height 38
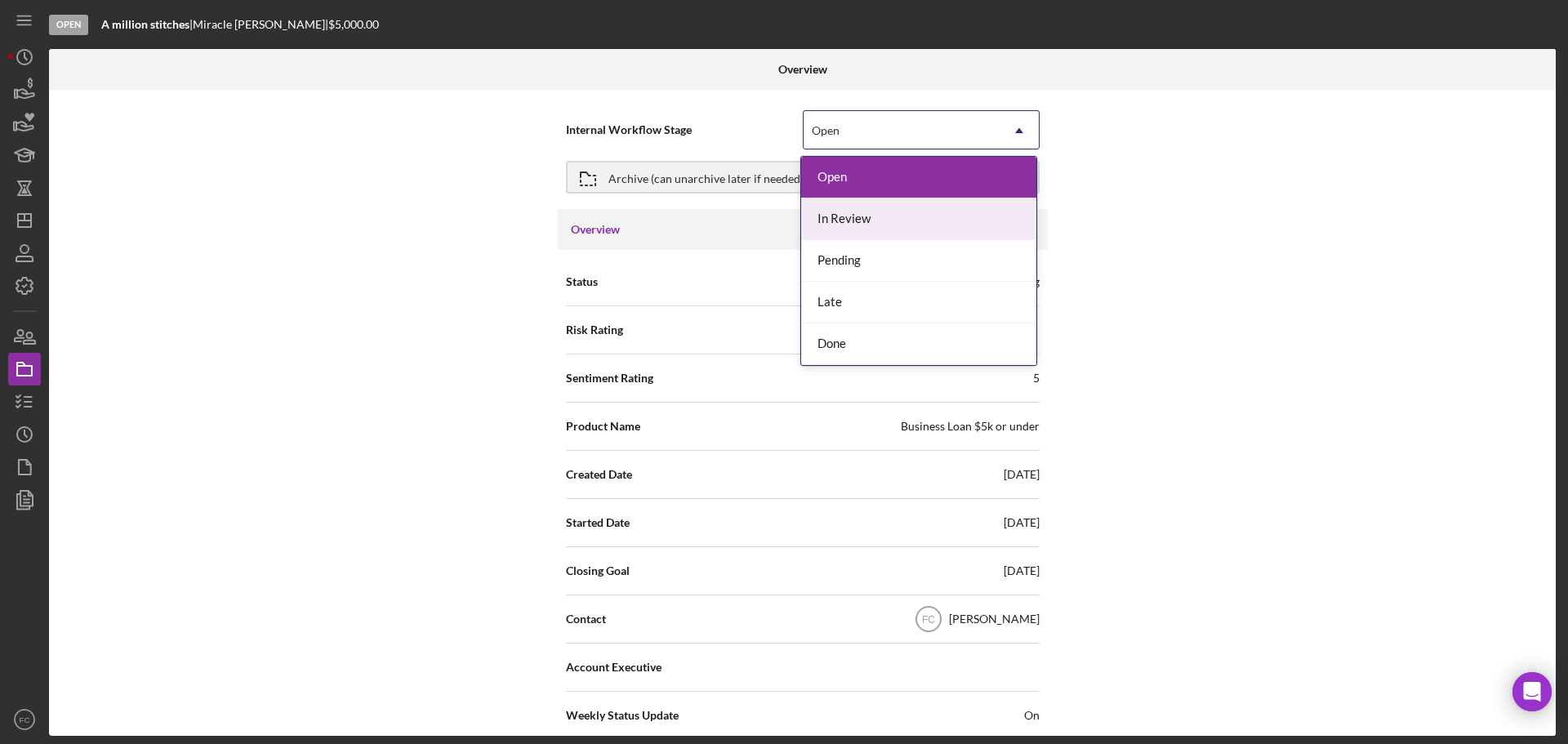
click at [833, 216] on div "In Review" at bounding box center [918, 219] width 235 height 42
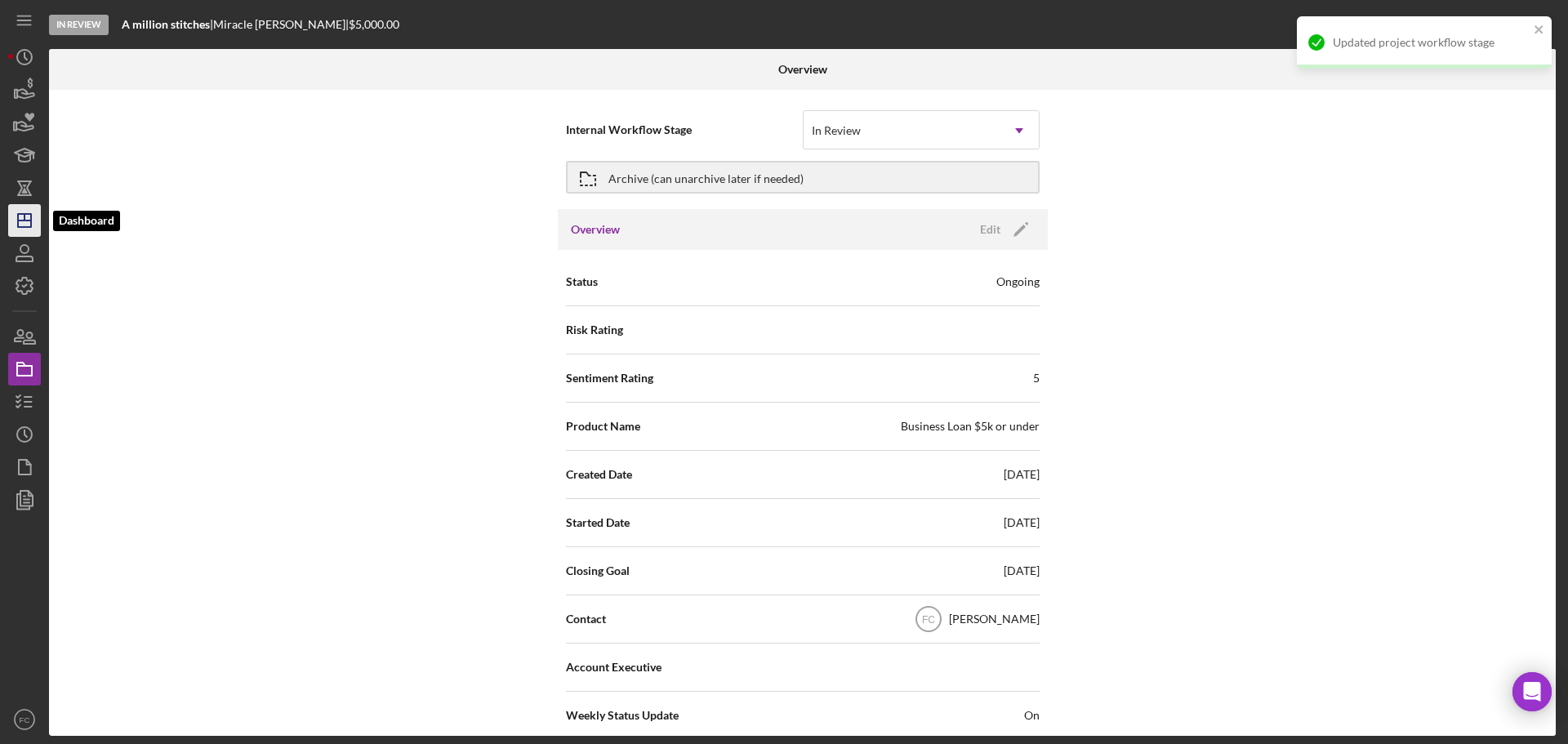
click at [24, 216] on icon "Icon/Dashboard" at bounding box center [24, 220] width 41 height 41
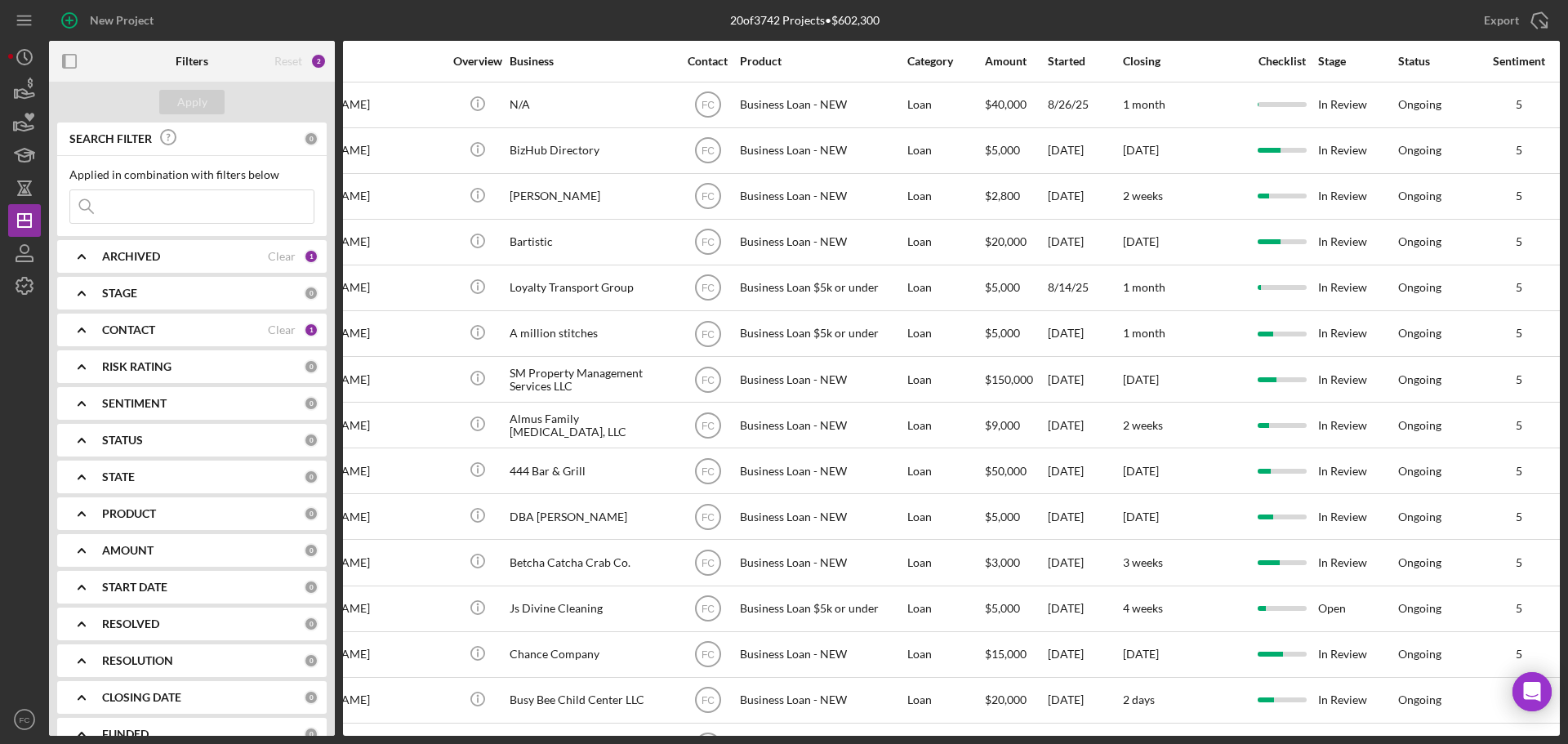
scroll to position [0, 219]
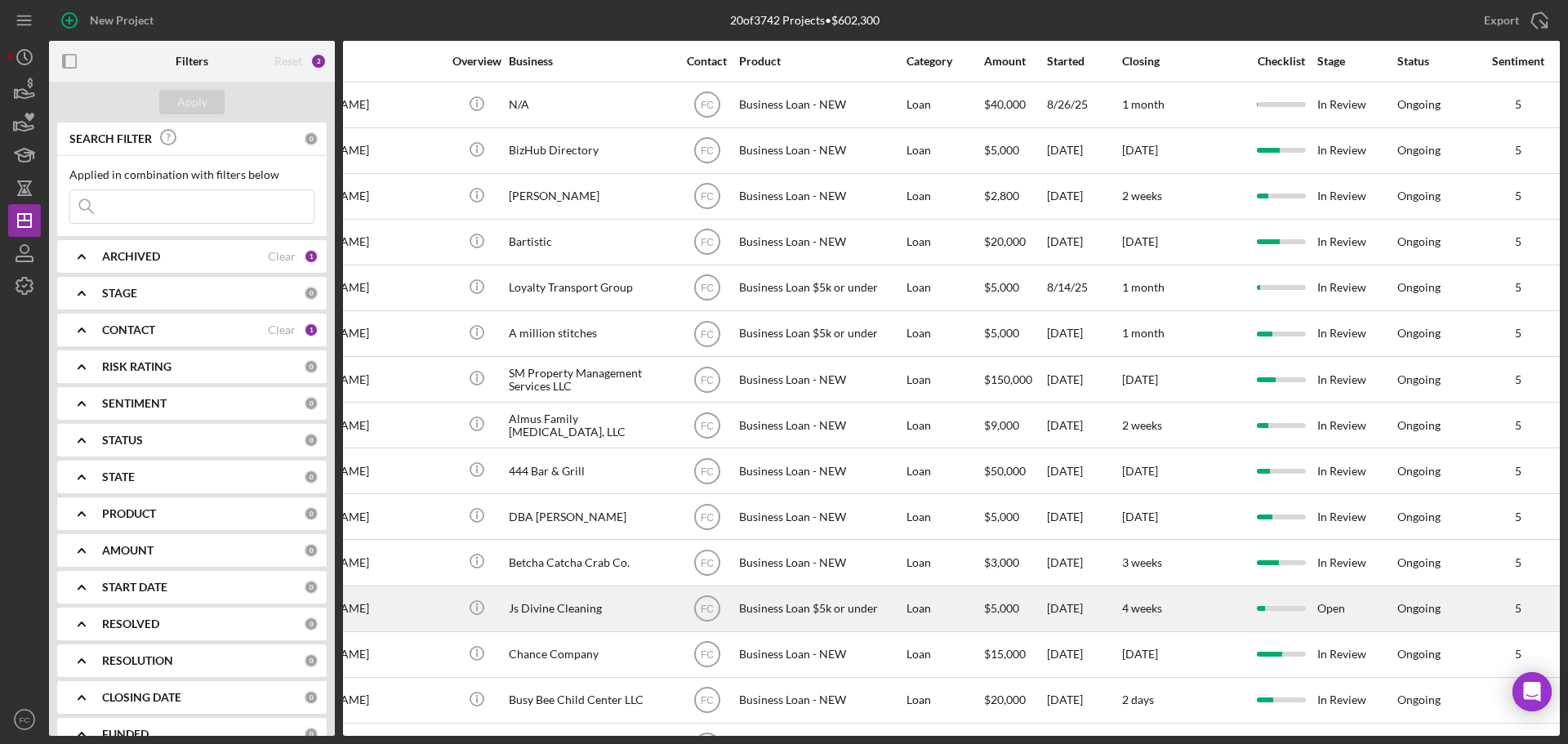
click at [1329, 611] on div "Open" at bounding box center [1356, 609] width 78 height 43
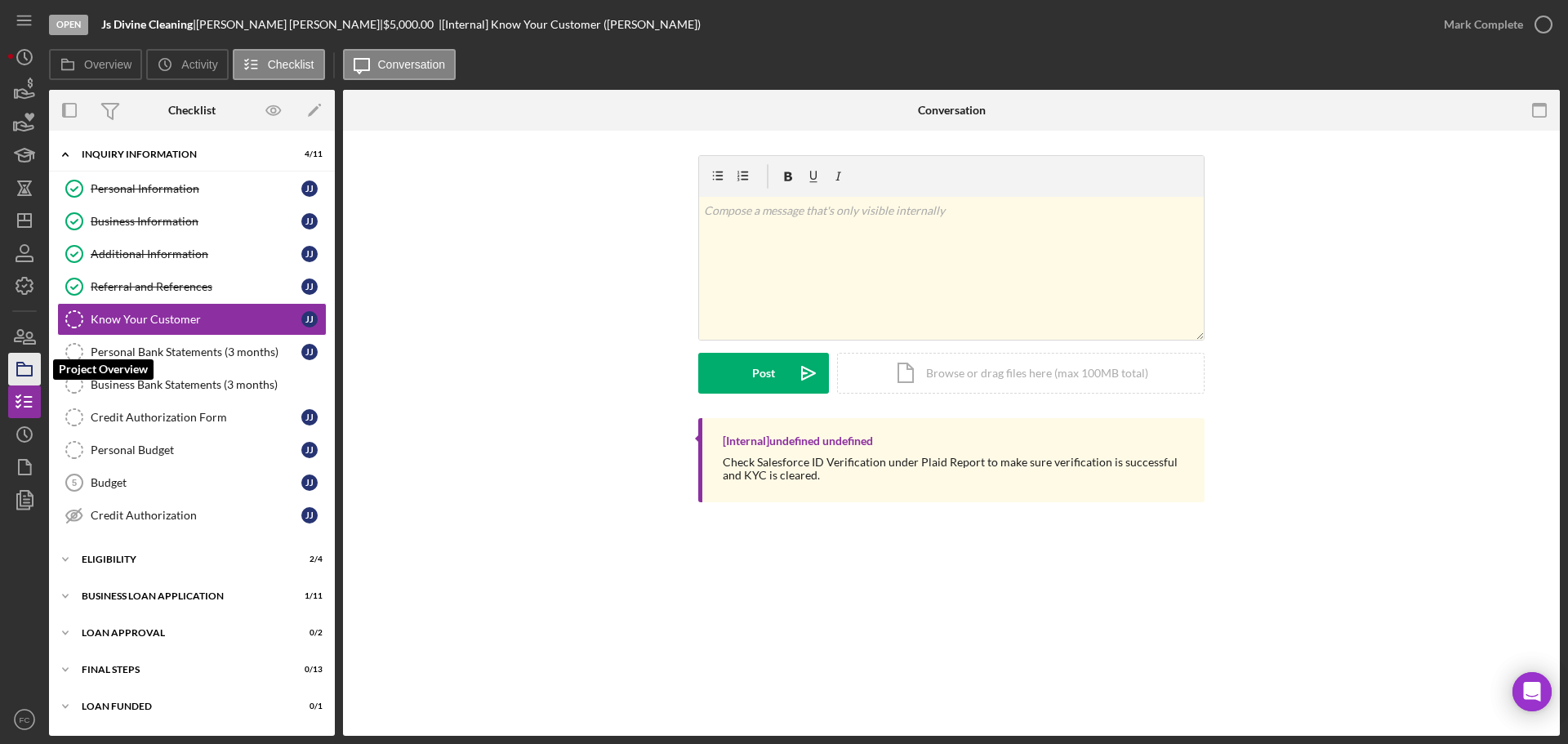
click at [18, 365] on polygon "button" at bounding box center [21, 363] width 9 height 3
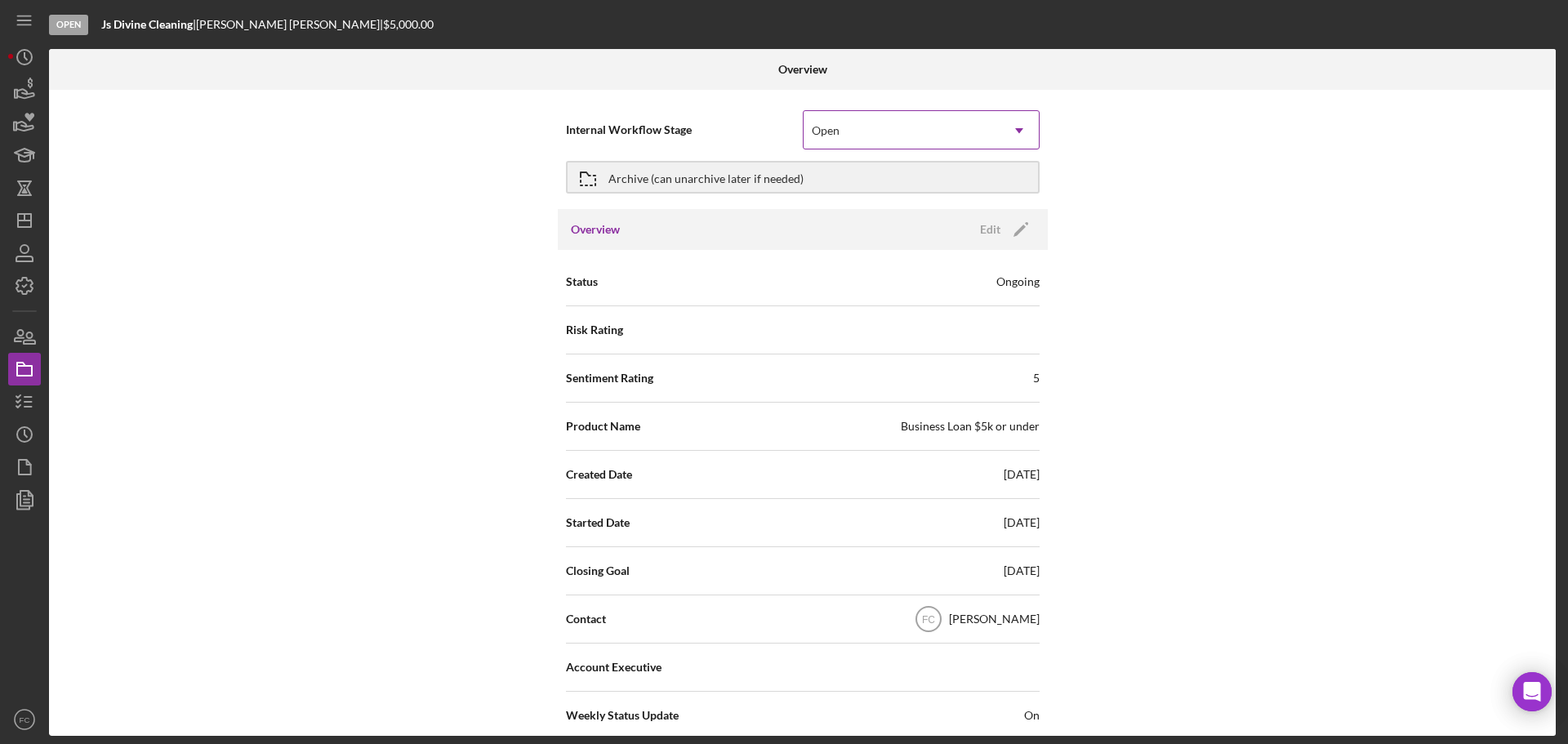
click at [899, 132] on div "Open" at bounding box center [901, 130] width 196 height 38
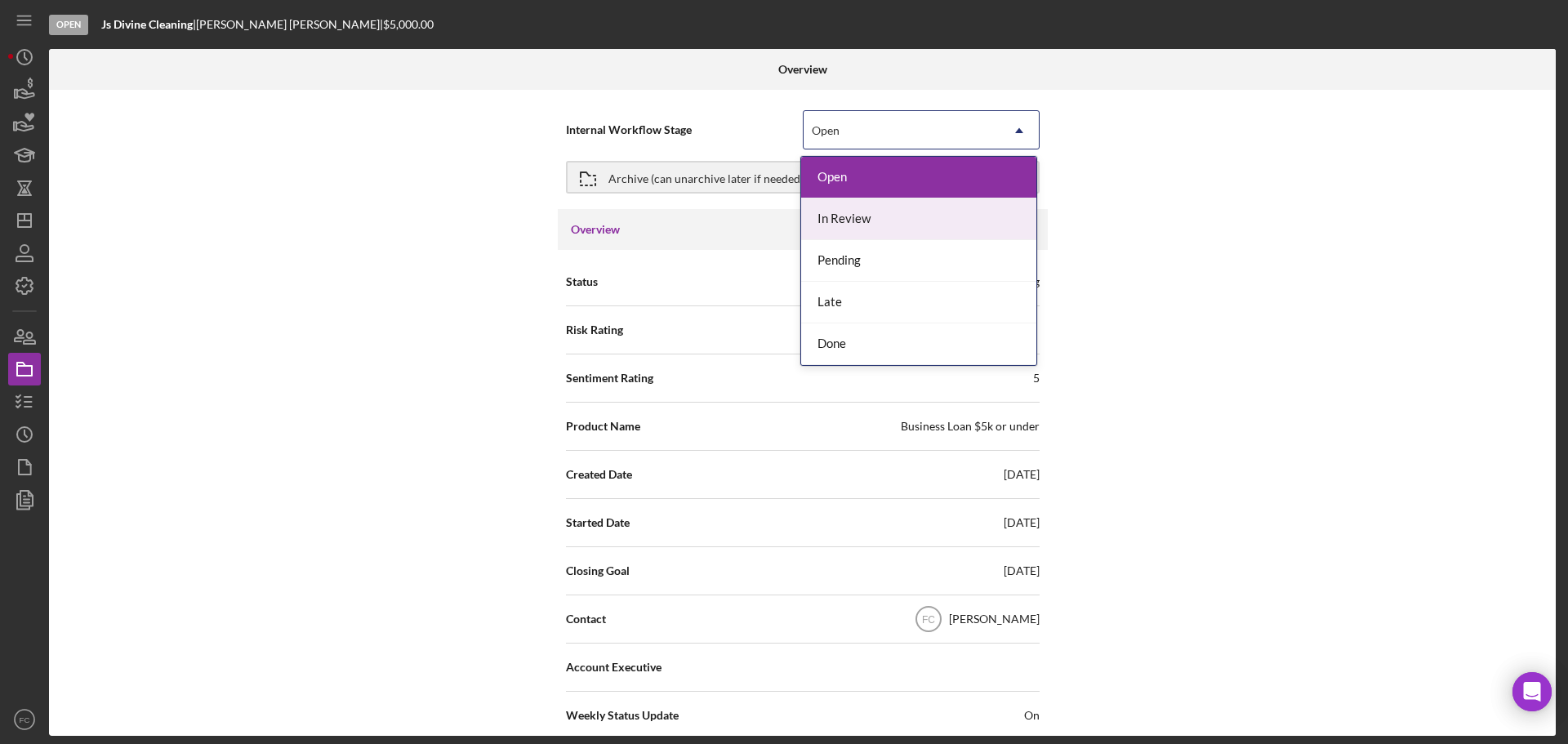
click at [853, 214] on div "In Review" at bounding box center [918, 219] width 235 height 42
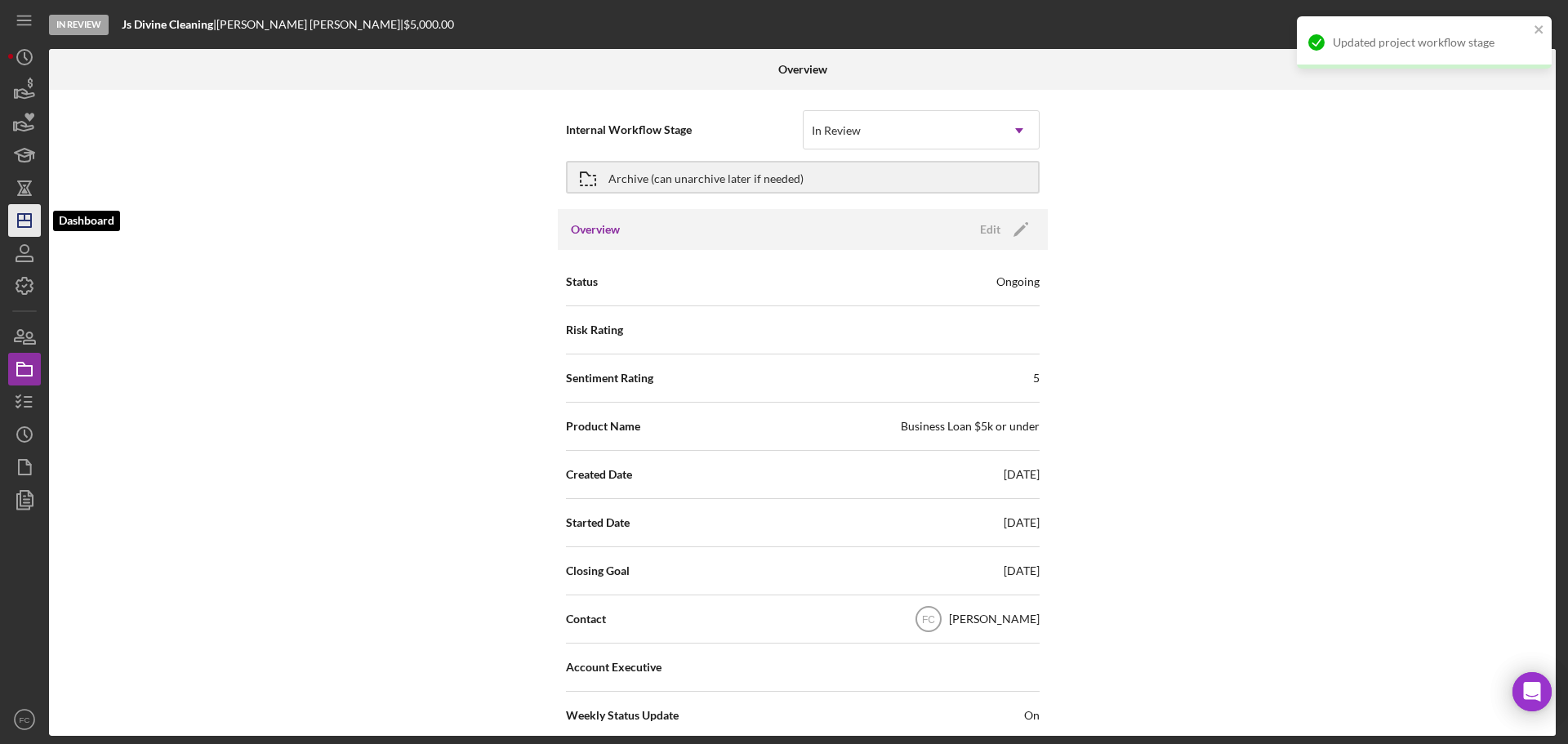
click at [25, 218] on line "button" at bounding box center [25, 216] width 0 height 7
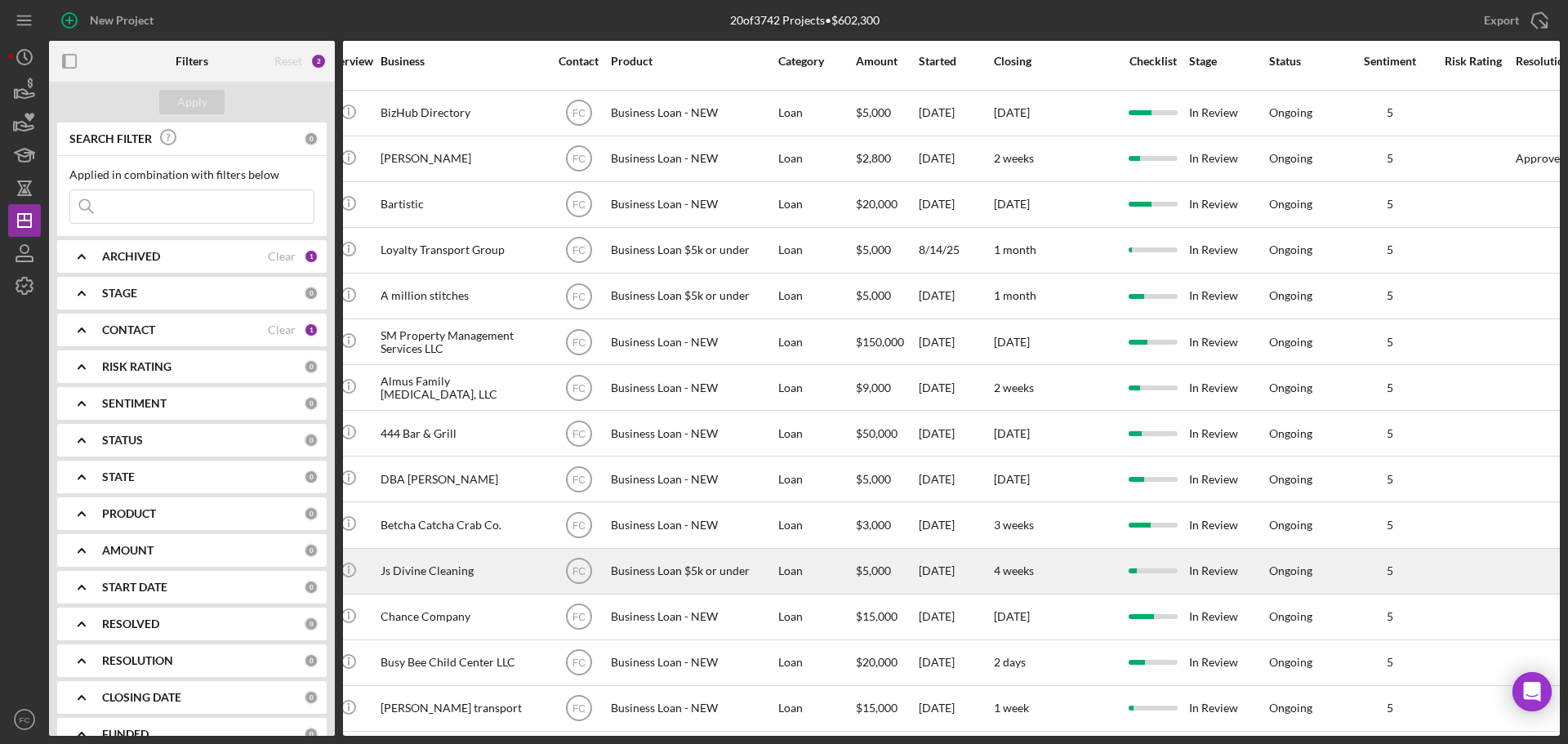
scroll to position [0, 348]
